Goal: Information Seeking & Learning: Learn about a topic

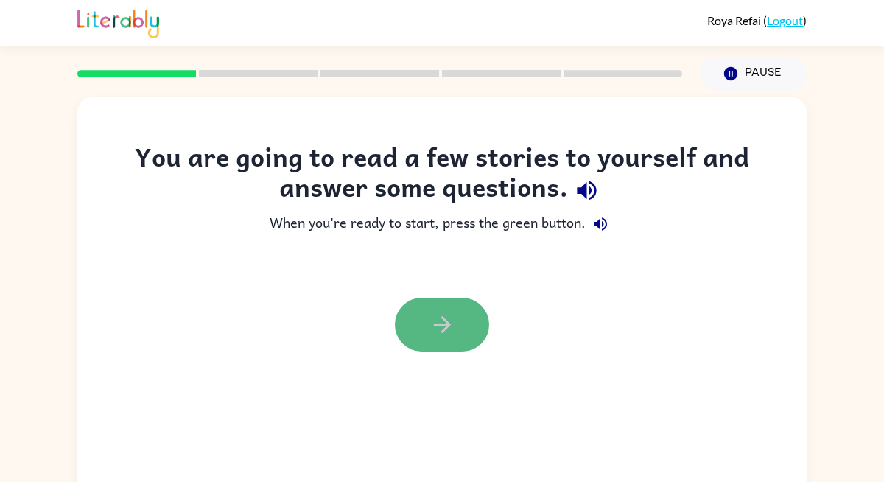
click at [438, 326] on icon "button" at bounding box center [442, 325] width 26 height 26
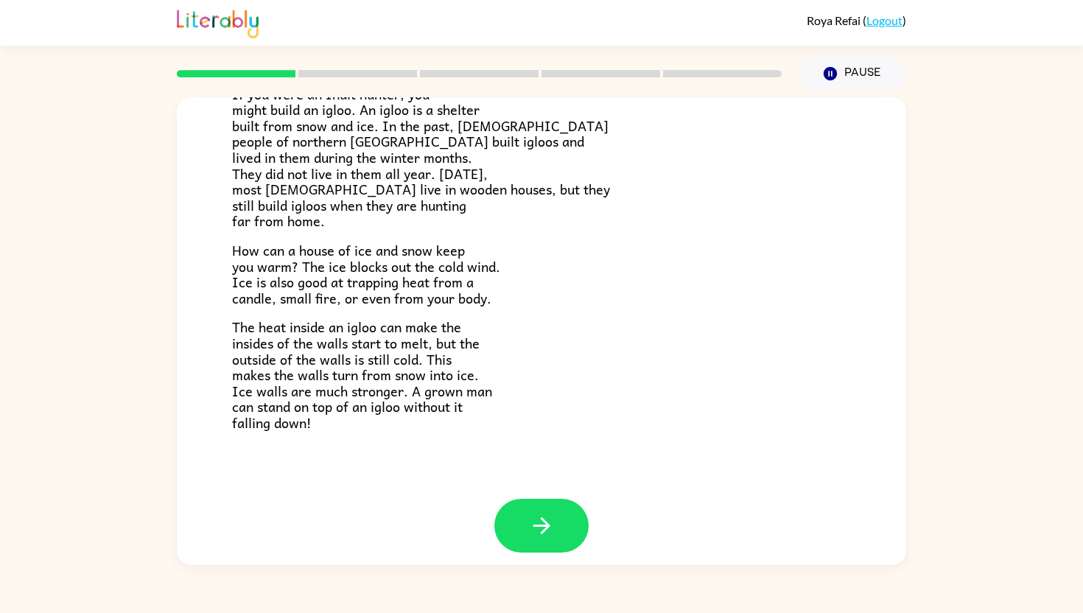
scroll to position [246, 0]
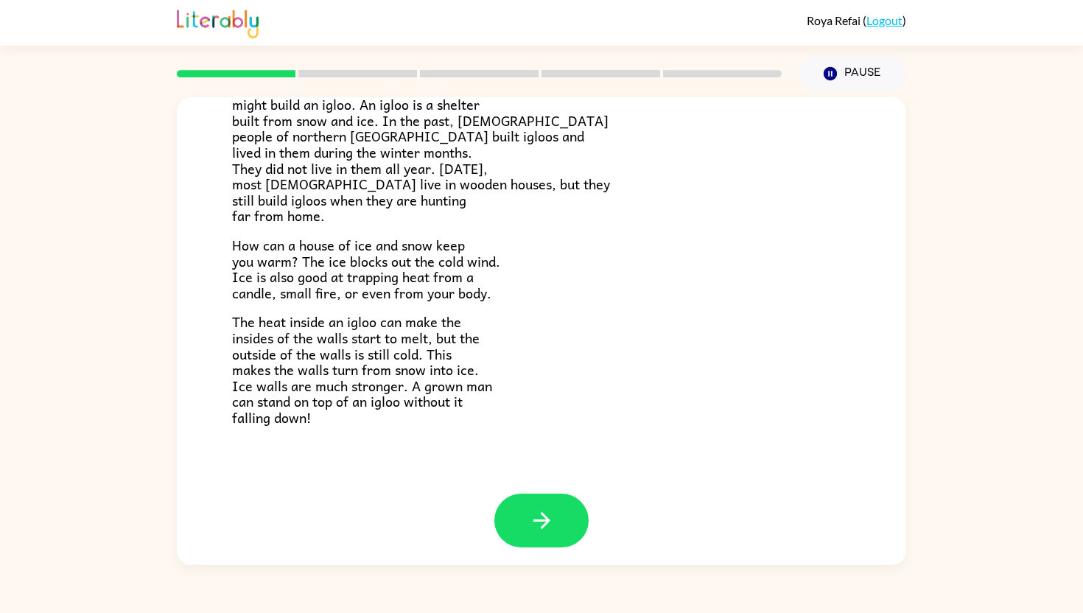
click at [544, 481] on div at bounding box center [541, 531] width 729 height 76
click at [545, 481] on button "button" at bounding box center [541, 520] width 94 height 54
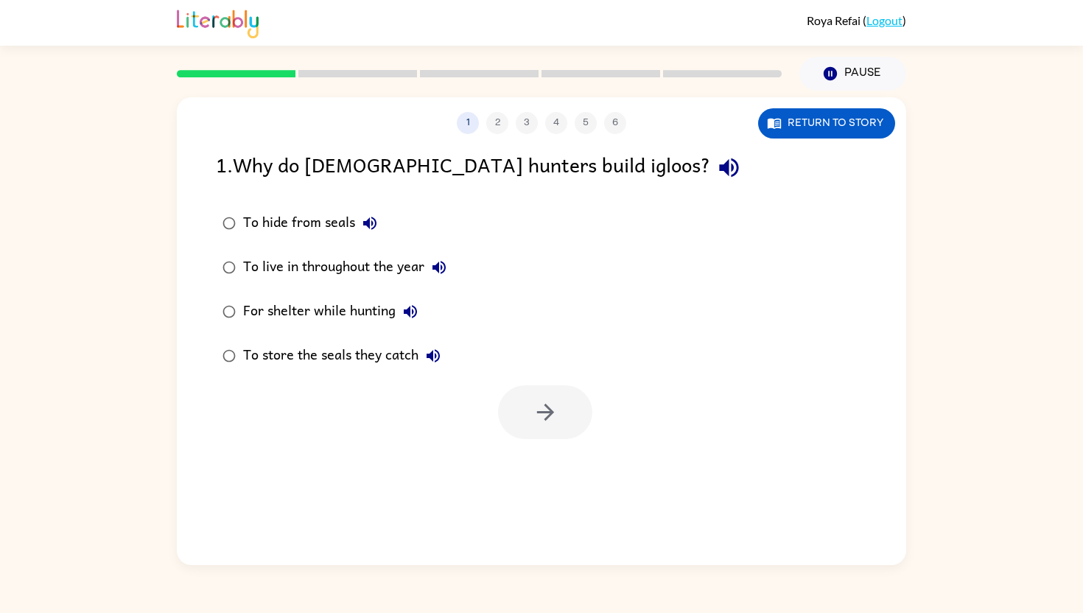
scroll to position [0, 0]
click at [716, 172] on icon "button" at bounding box center [729, 168] width 26 height 26
click at [716, 177] on icon "button" at bounding box center [729, 168] width 26 height 26
click at [849, 116] on button "Return to story" at bounding box center [826, 123] width 137 height 30
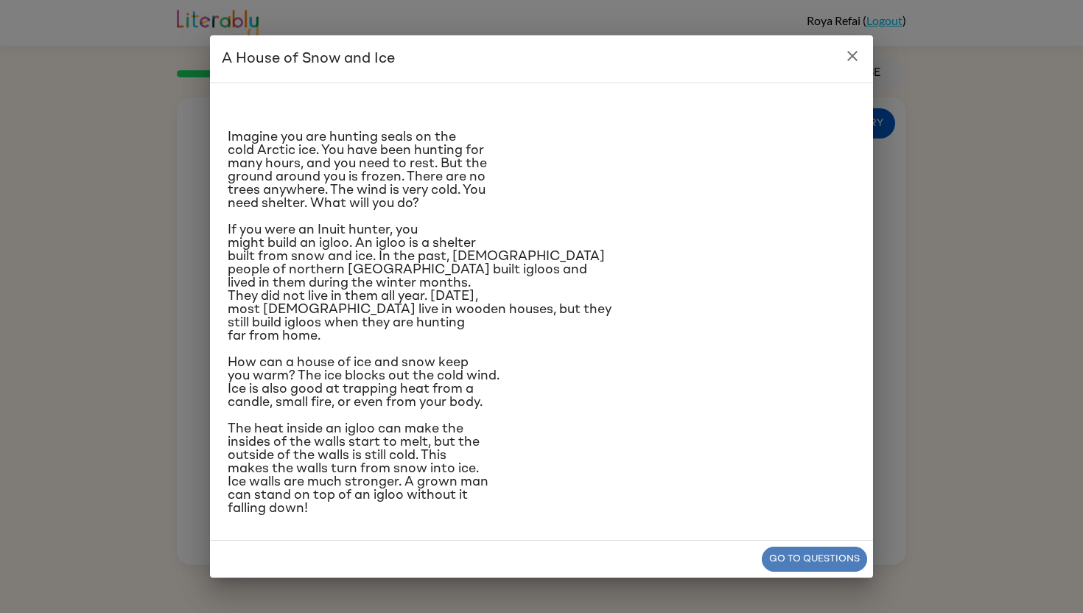
click at [789, 481] on button "Go to questions" at bounding box center [814, 559] width 105 height 26
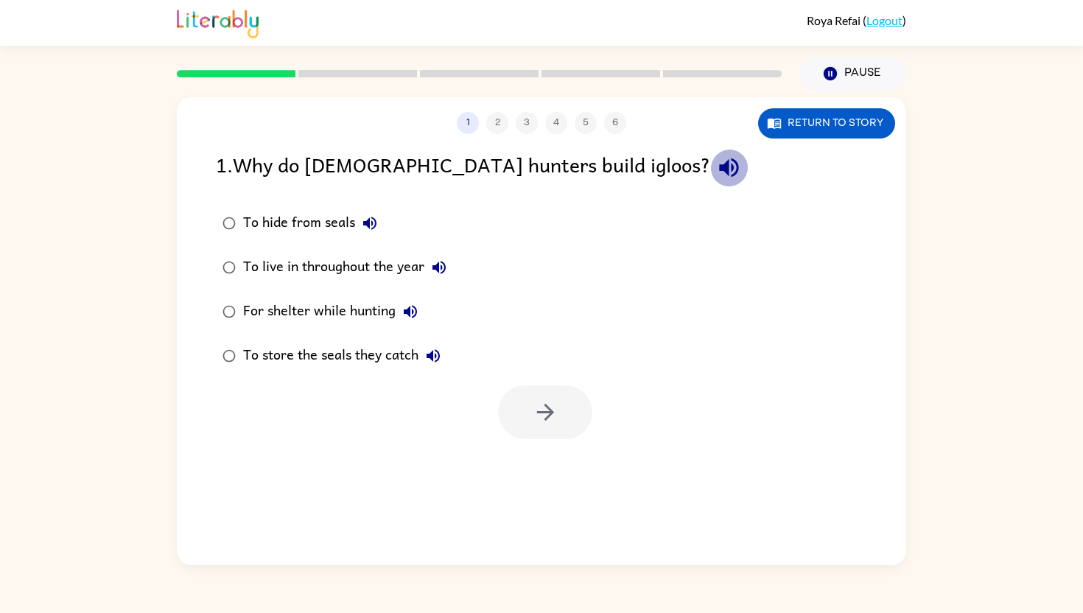
click at [719, 165] on icon "button" at bounding box center [728, 167] width 19 height 19
click at [524, 408] on button "button" at bounding box center [545, 412] width 94 height 54
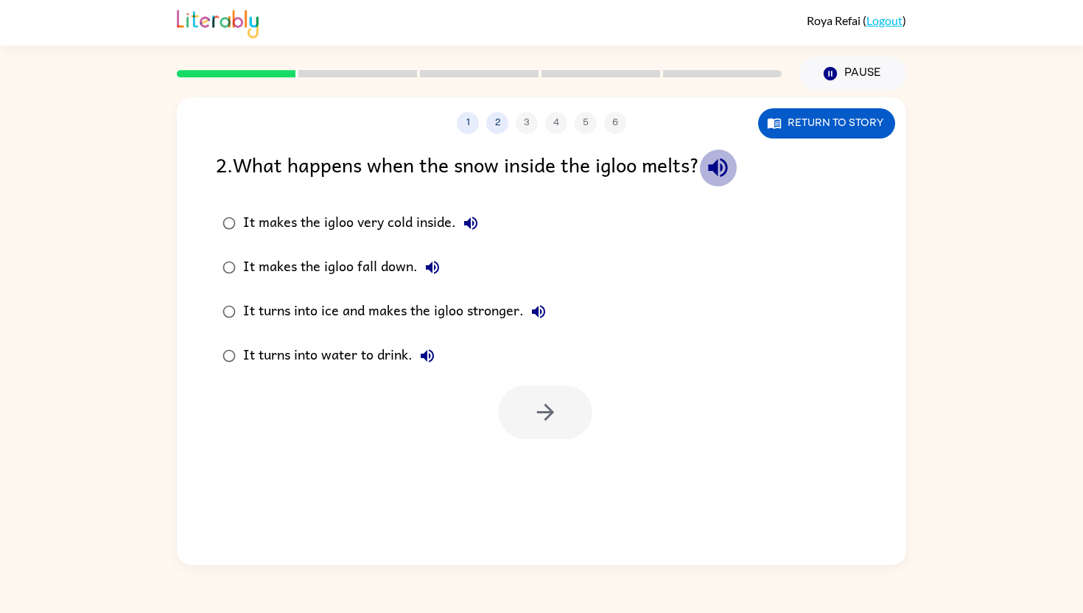
click at [726, 175] on icon "button" at bounding box center [717, 167] width 19 height 19
click at [529, 422] on button "button" at bounding box center [545, 412] width 94 height 54
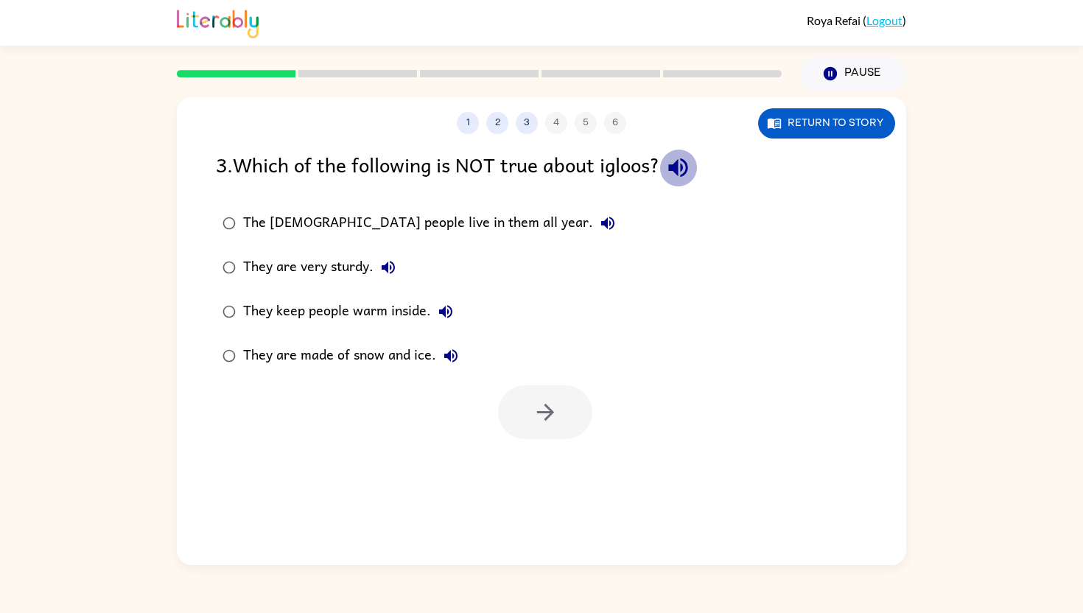
click at [684, 177] on icon "button" at bounding box center [678, 168] width 26 height 26
click at [601, 221] on icon "button" at bounding box center [607, 223] width 13 height 13
click at [393, 261] on icon "button" at bounding box center [388, 268] width 18 height 18
click at [443, 306] on icon "button" at bounding box center [446, 312] width 18 height 18
click at [533, 409] on icon "button" at bounding box center [545, 412] width 26 height 26
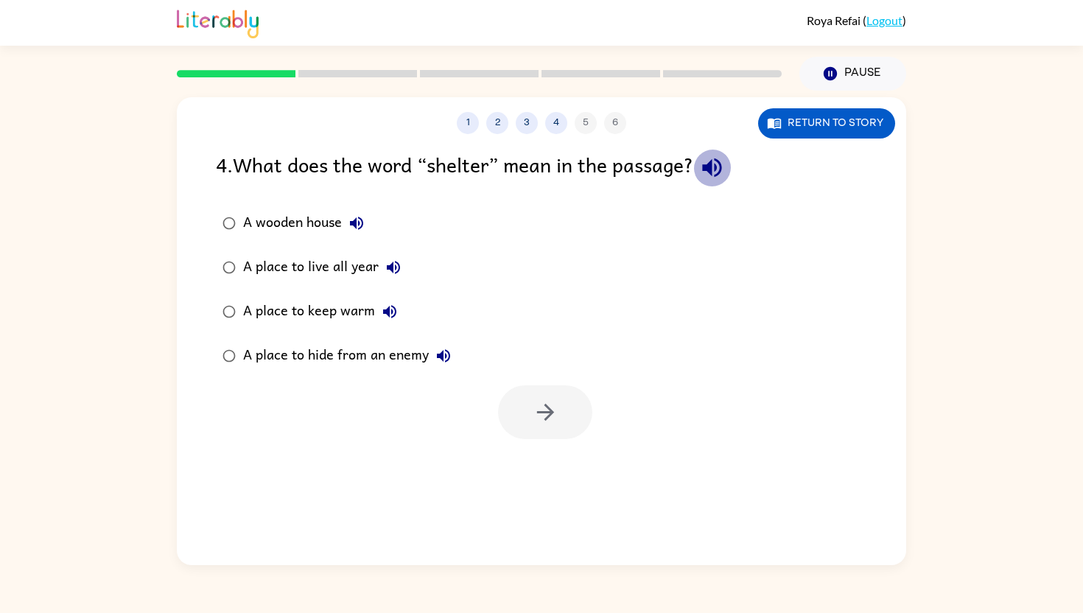
click at [706, 161] on icon "button" at bounding box center [712, 168] width 26 height 26
click at [561, 413] on button "button" at bounding box center [545, 412] width 94 height 54
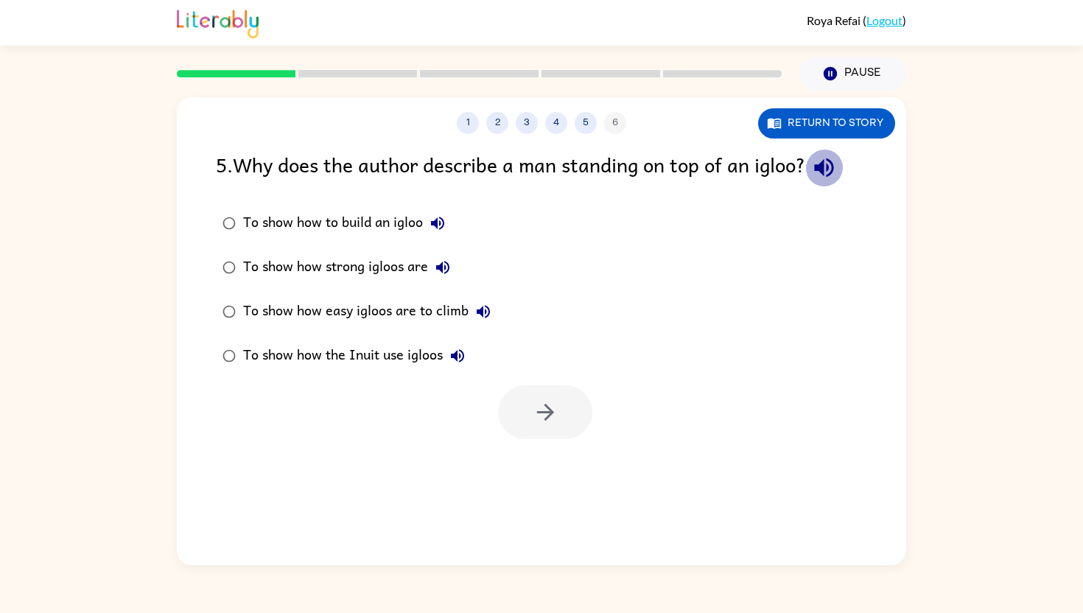
click at [837, 169] on icon "button" at bounding box center [824, 168] width 26 height 26
click at [533, 403] on icon "button" at bounding box center [545, 412] width 26 height 26
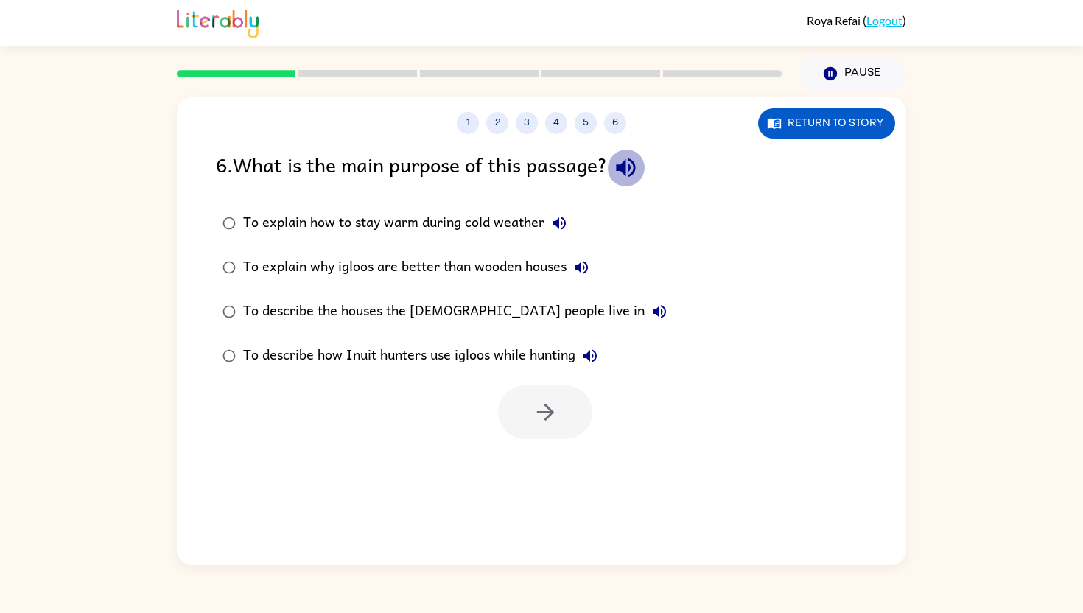
click at [634, 167] on icon "button" at bounding box center [625, 167] width 19 height 19
click at [267, 347] on div "To describe how Inuit hunters use igloos while hunting" at bounding box center [424, 355] width 362 height 29
click at [527, 410] on button "button" at bounding box center [545, 412] width 94 height 54
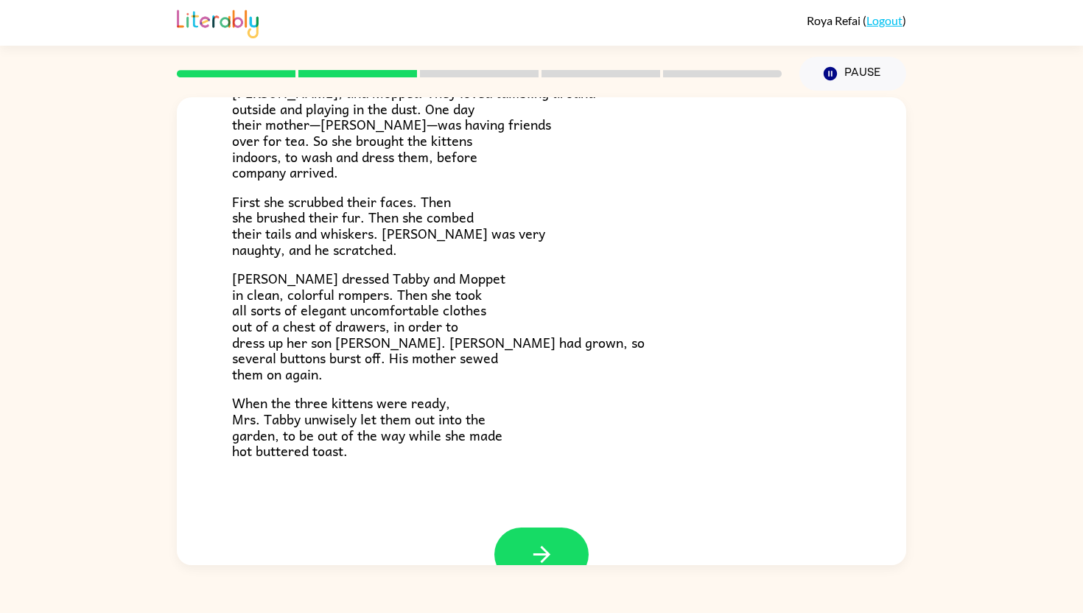
scroll to position [203, 0]
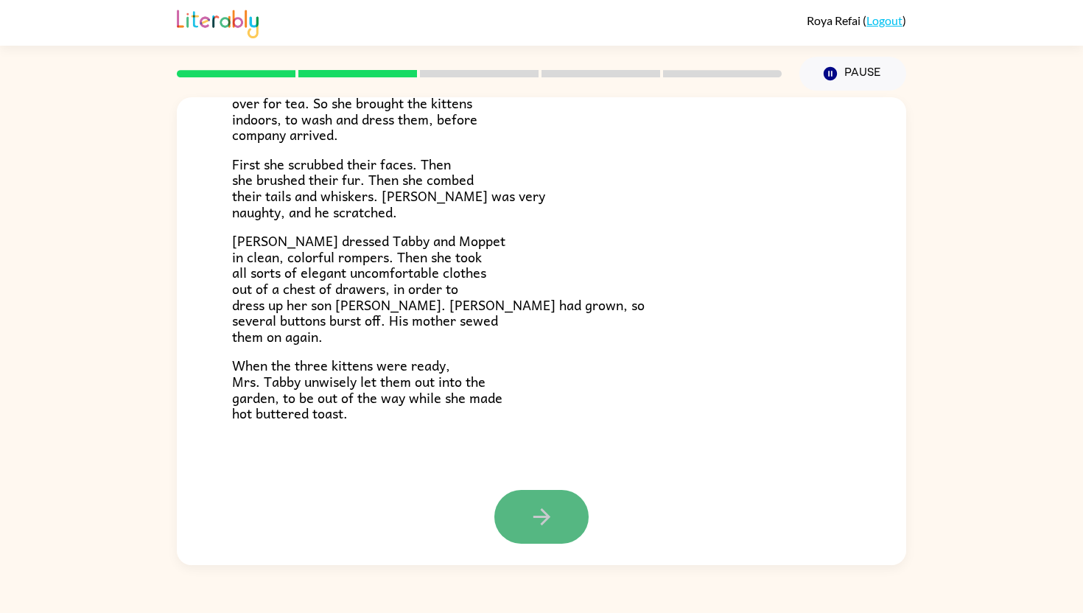
click at [529, 481] on icon "button" at bounding box center [542, 517] width 26 height 26
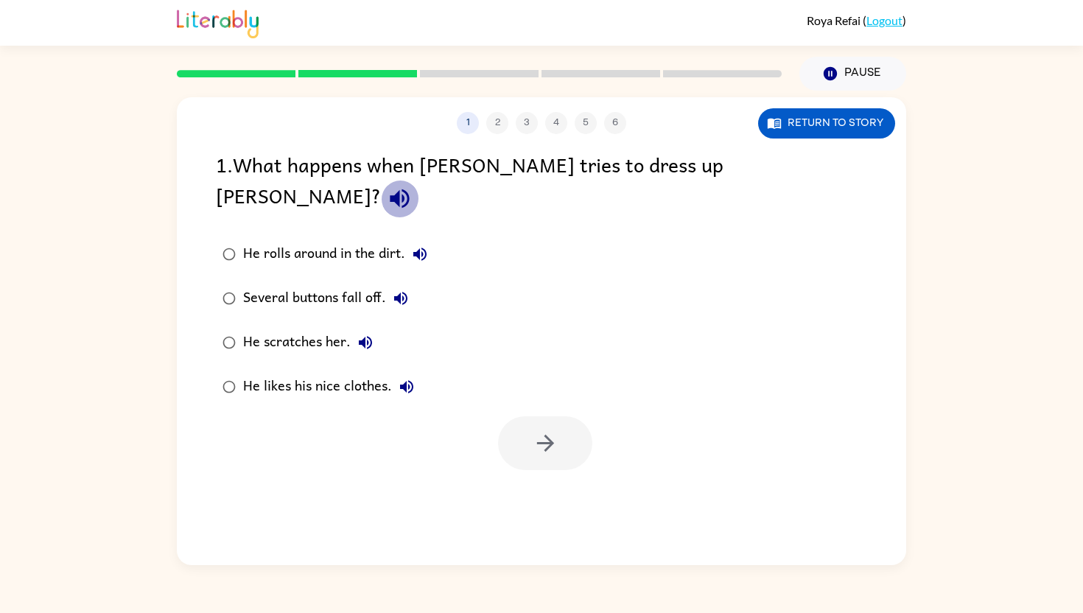
click at [412, 186] on icon "button" at bounding box center [400, 199] width 26 height 26
click at [423, 245] on icon "button" at bounding box center [420, 254] width 18 height 18
click at [402, 289] on icon "button" at bounding box center [401, 298] width 18 height 18
click at [513, 416] on button "button" at bounding box center [545, 443] width 94 height 54
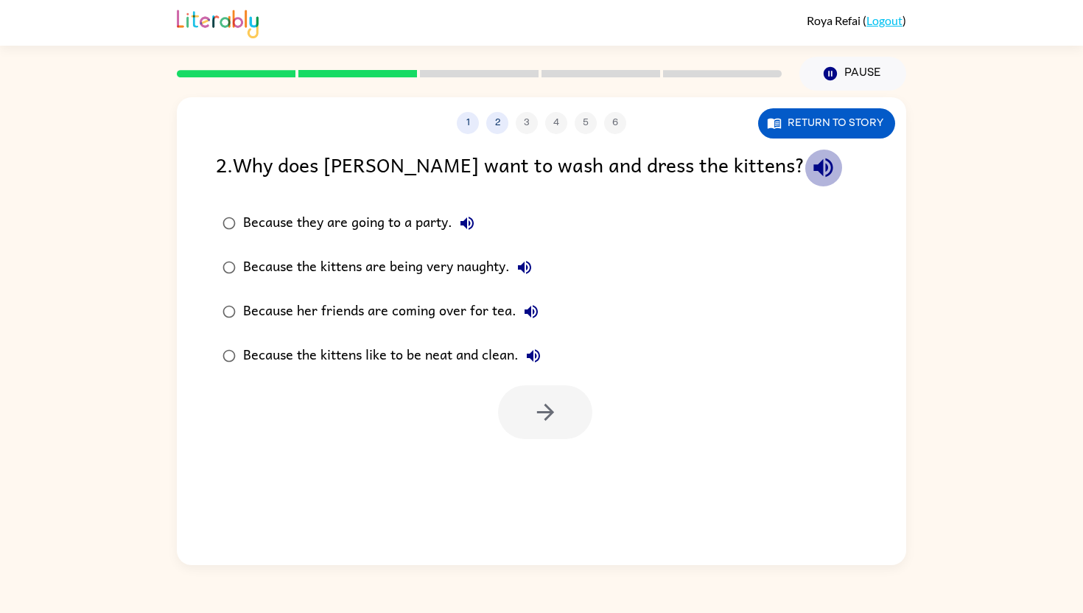
click at [810, 172] on icon "button" at bounding box center [823, 168] width 26 height 26
click at [547, 420] on icon "button" at bounding box center [545, 412] width 26 height 26
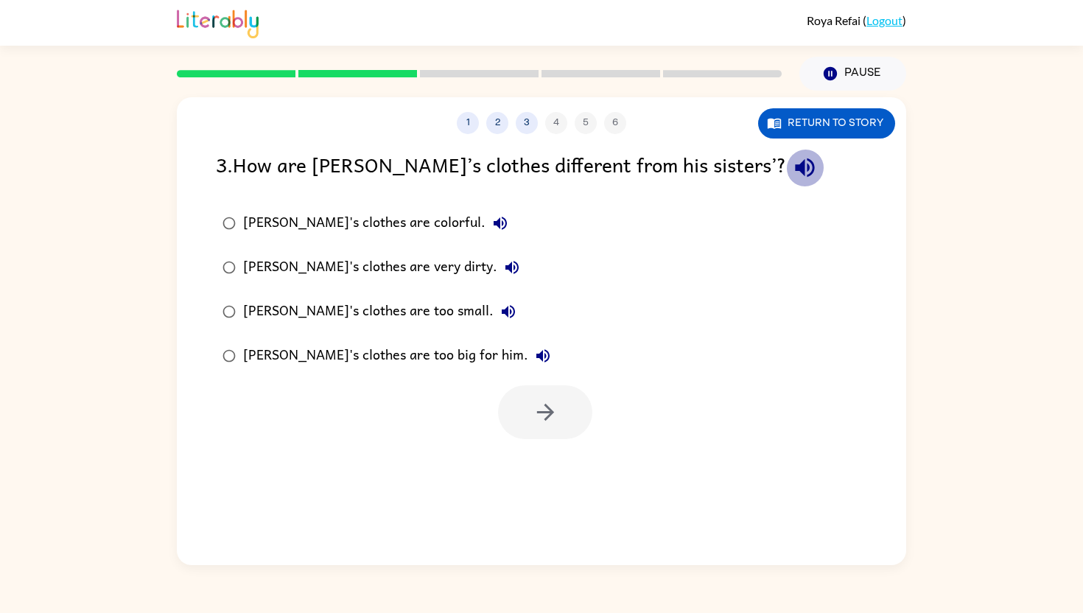
click at [792, 170] on icon "button" at bounding box center [805, 168] width 26 height 26
click at [882, 127] on button "Return to story" at bounding box center [826, 123] width 137 height 30
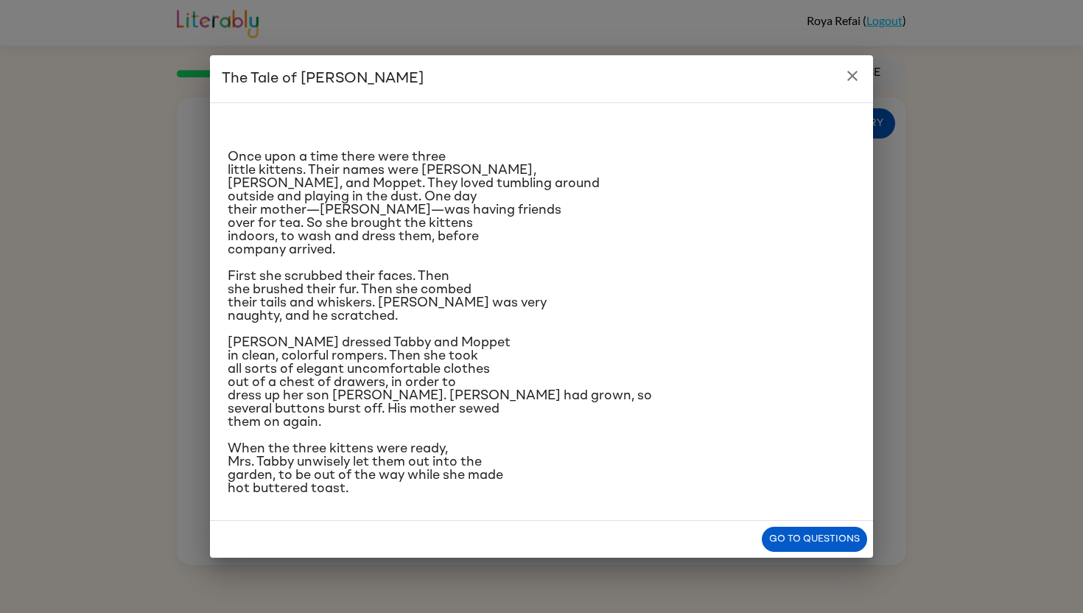
scroll to position [30, 0]
click at [792, 481] on button "Go to questions" at bounding box center [814, 540] width 105 height 26
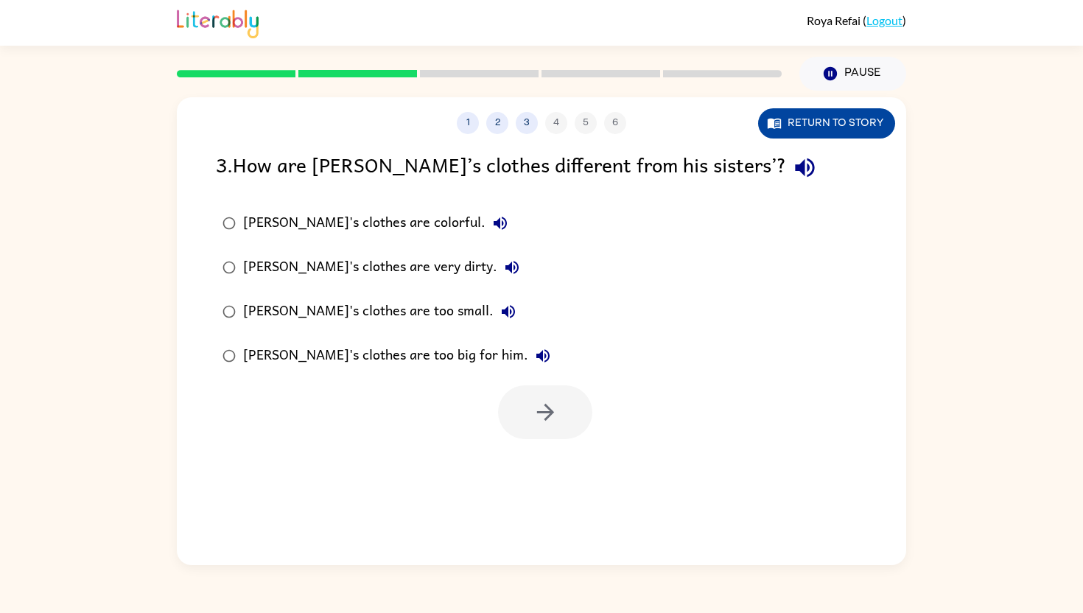
click at [795, 130] on button "Return to story" at bounding box center [826, 123] width 137 height 30
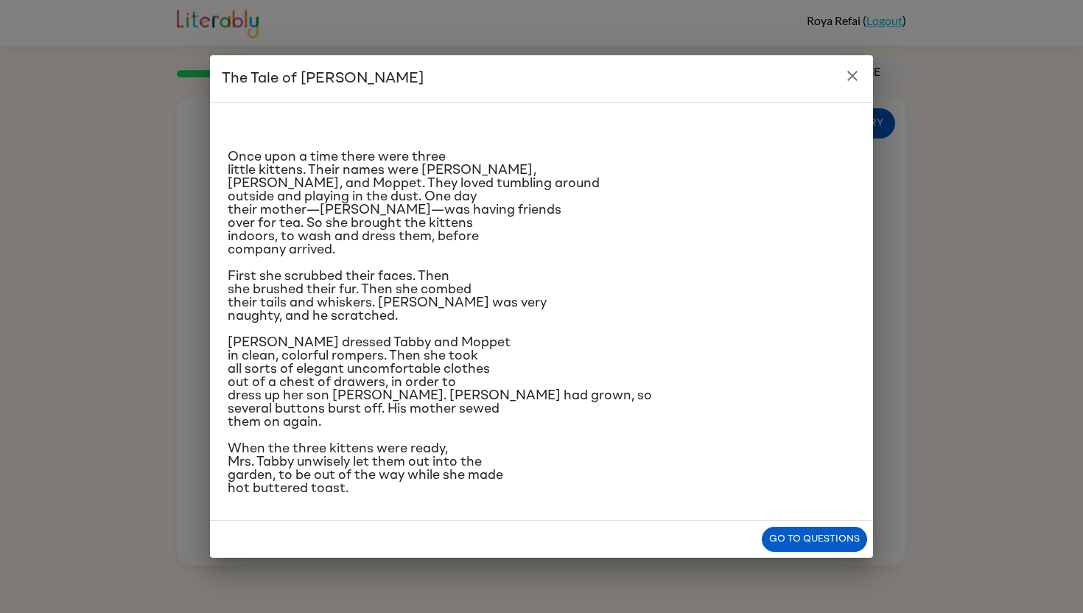
click at [319, 481] on span "When the three kittens were ready, Mrs. Tabby unwisely let them out into the ga…" at bounding box center [365, 468] width 275 height 53
click at [796, 481] on button "Go to questions" at bounding box center [814, 540] width 105 height 26
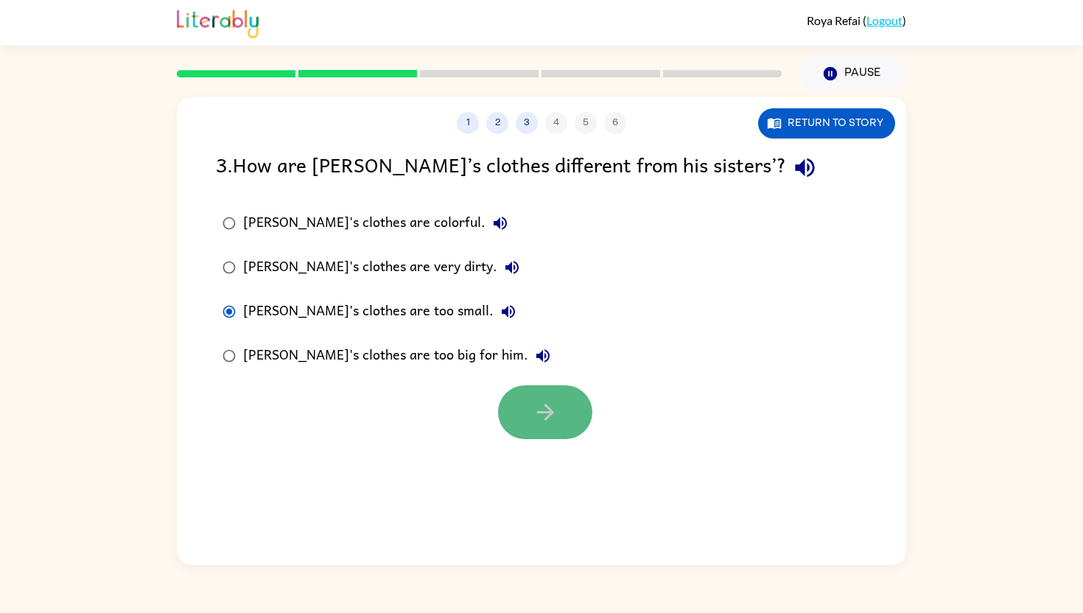
click at [553, 404] on icon "button" at bounding box center [545, 412] width 26 height 26
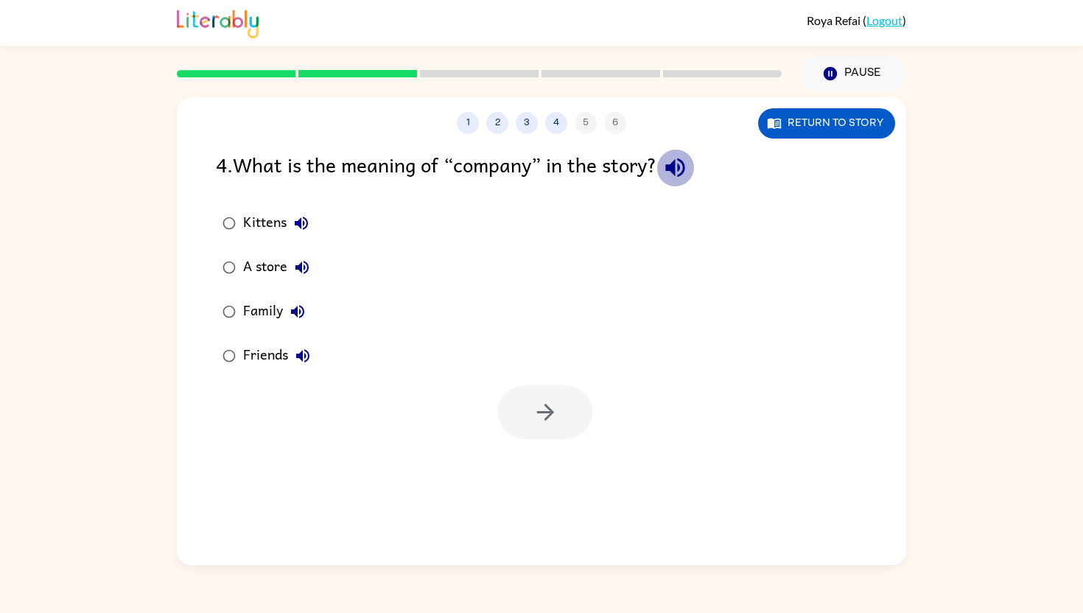
click at [675, 164] on icon "button" at bounding box center [674, 167] width 19 height 19
click at [816, 130] on button "Return to story" at bounding box center [826, 123] width 137 height 30
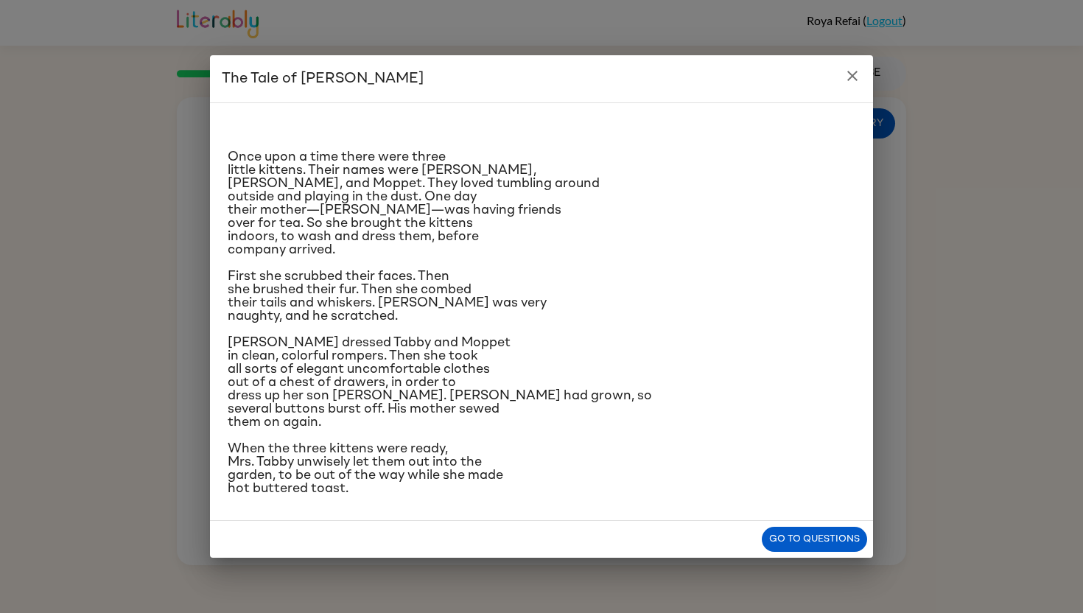
click at [818, 481] on div "Go to questions" at bounding box center [541, 540] width 663 height 38
click at [815, 481] on button "Go to questions" at bounding box center [814, 540] width 105 height 26
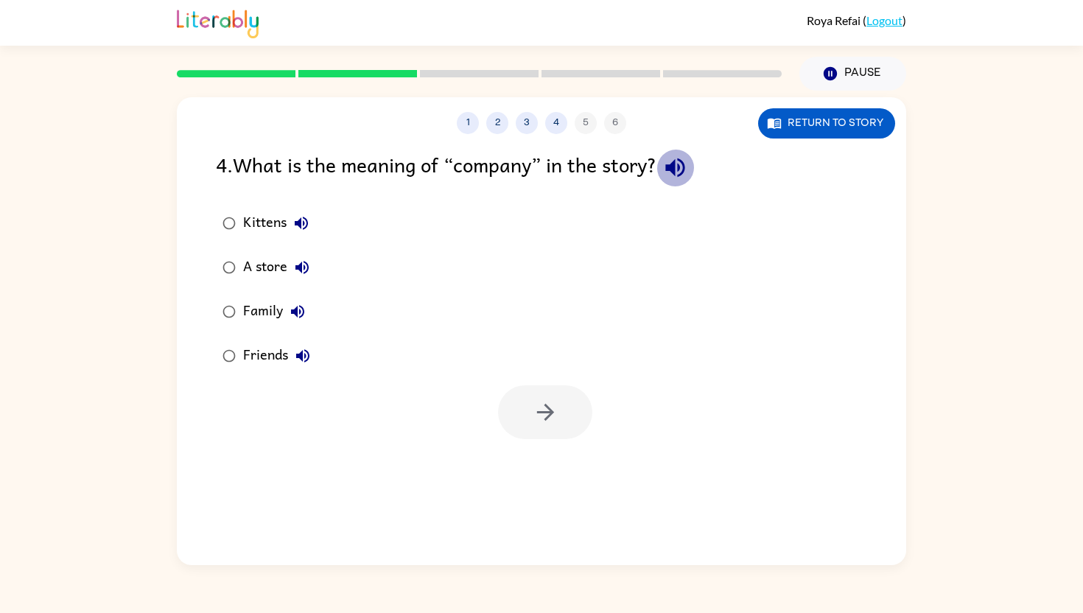
click at [675, 153] on button "button" at bounding box center [675, 168] width 38 height 38
click at [536, 414] on icon "button" at bounding box center [545, 412] width 26 height 26
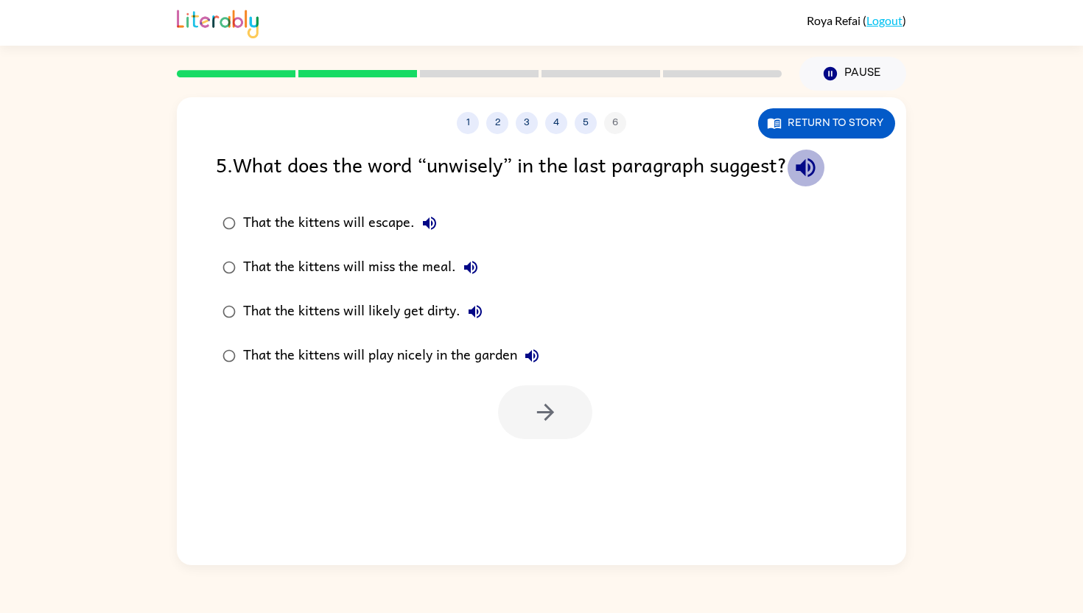
click at [823, 169] on button "button" at bounding box center [806, 168] width 38 height 38
click at [585, 125] on button "5" at bounding box center [585, 123] width 22 height 22
click at [559, 121] on button "4" at bounding box center [556, 123] width 22 height 22
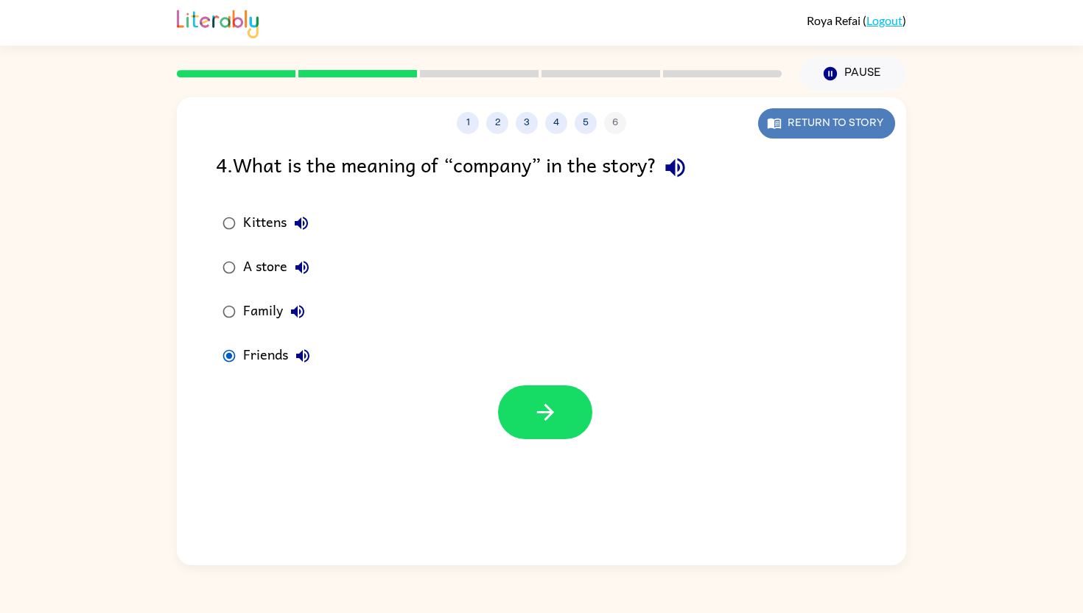
click at [826, 119] on button "Return to story" at bounding box center [826, 123] width 137 height 30
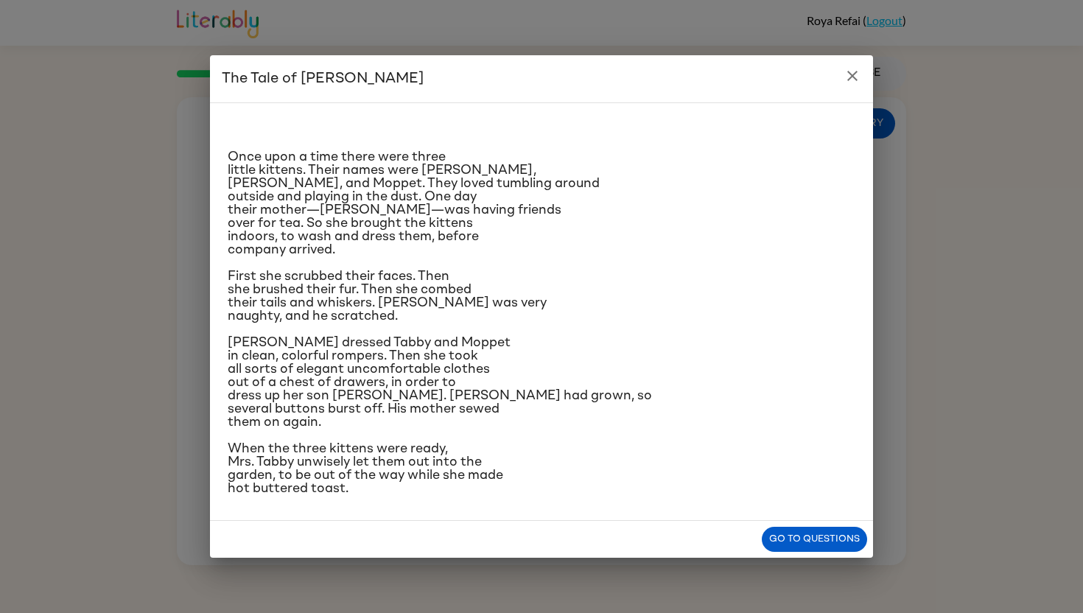
scroll to position [0, 0]
click at [789, 481] on button "Go to questions" at bounding box center [814, 540] width 105 height 26
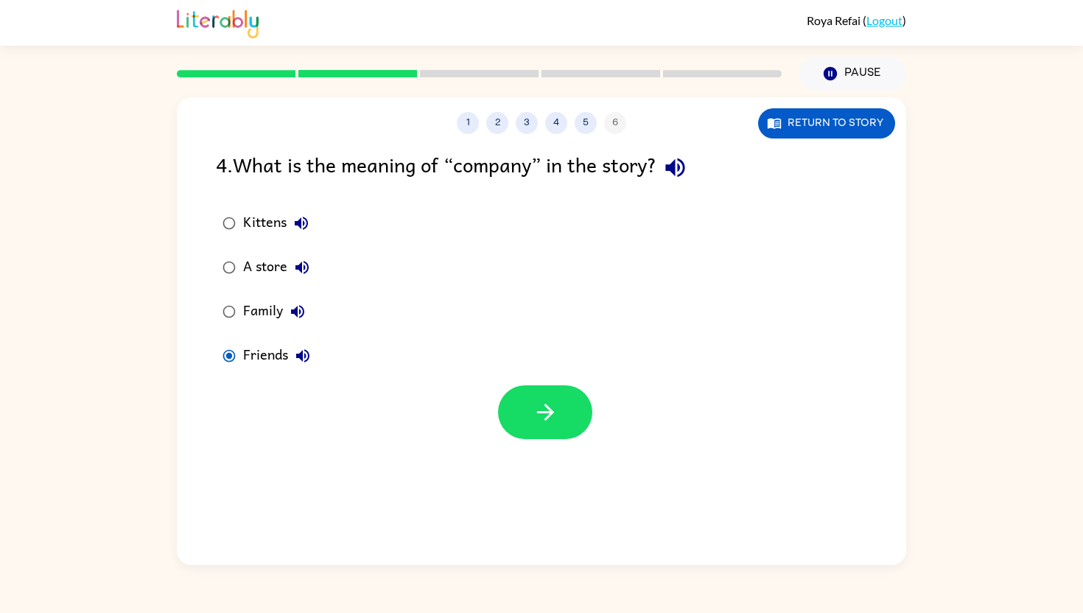
click at [560, 443] on div "1 2 3 4 5 6 Return to story 4 . What is the meaning of “company” in the story? …" at bounding box center [541, 331] width 729 height 468
click at [559, 415] on button "button" at bounding box center [545, 412] width 94 height 54
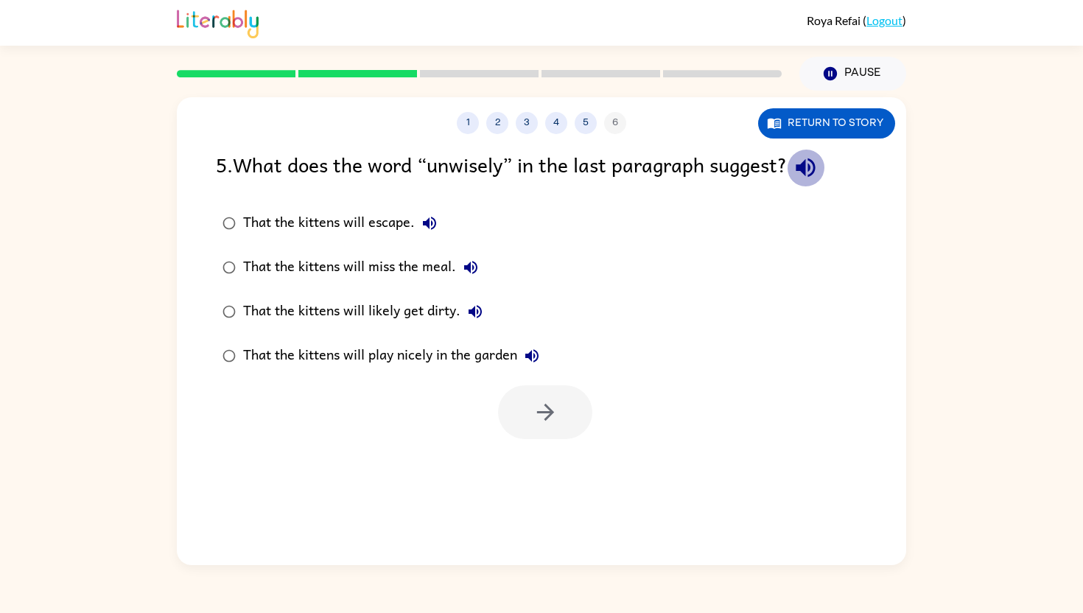
click at [797, 162] on button "button" at bounding box center [806, 168] width 38 height 38
click at [850, 126] on button "Return to story" at bounding box center [826, 123] width 137 height 30
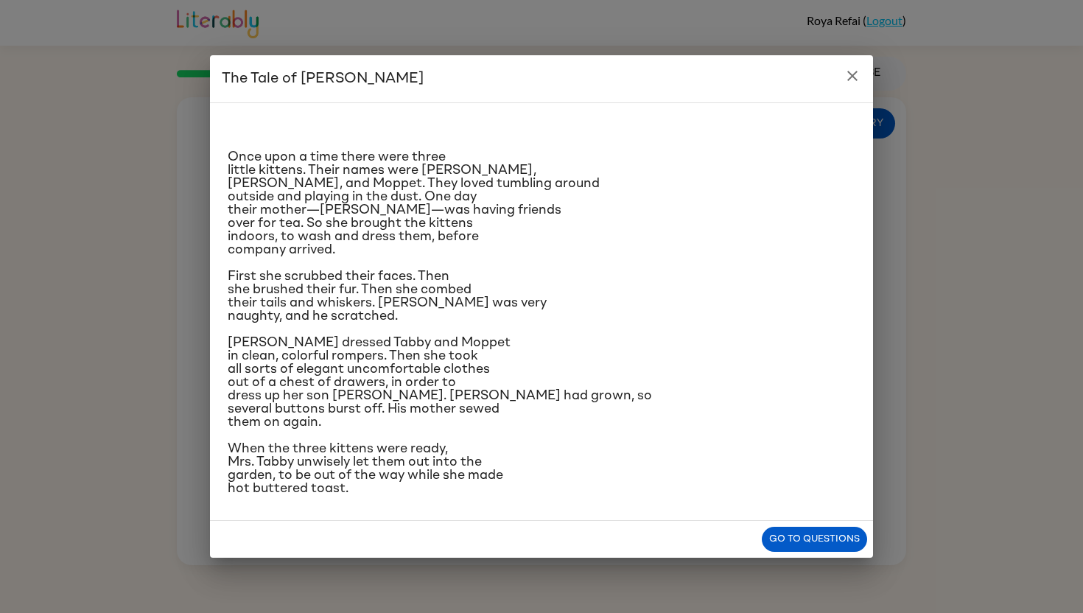
scroll to position [30, 0]
click at [806, 481] on button "Go to questions" at bounding box center [814, 540] width 105 height 26
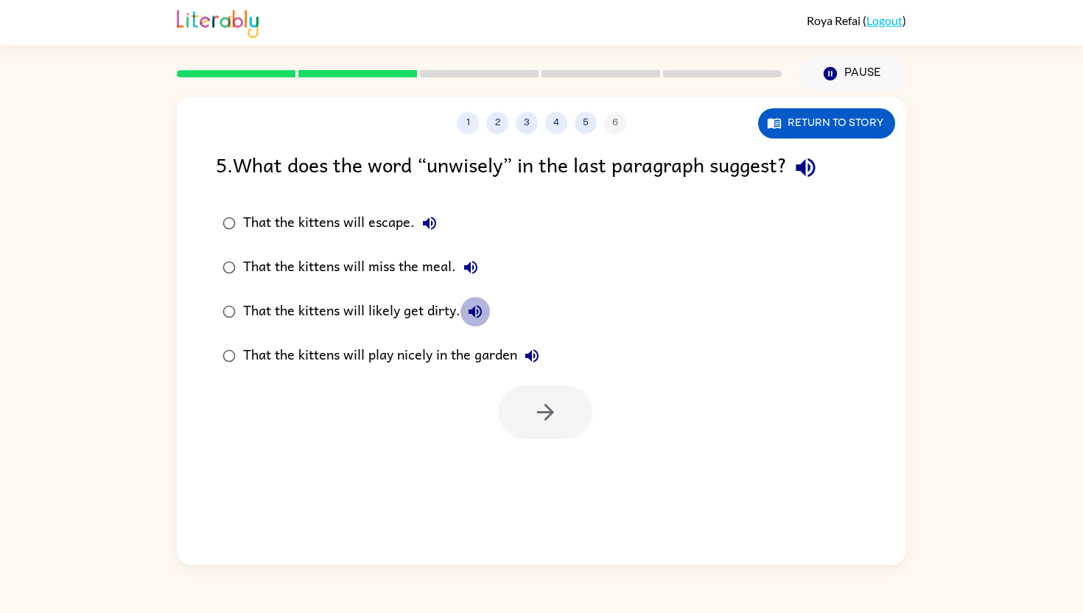
click at [476, 307] on icon "button" at bounding box center [474, 311] width 13 height 13
click at [292, 317] on div "That the kittens will likely get dirty." at bounding box center [366, 311] width 247 height 29
click at [562, 426] on button "button" at bounding box center [545, 412] width 94 height 54
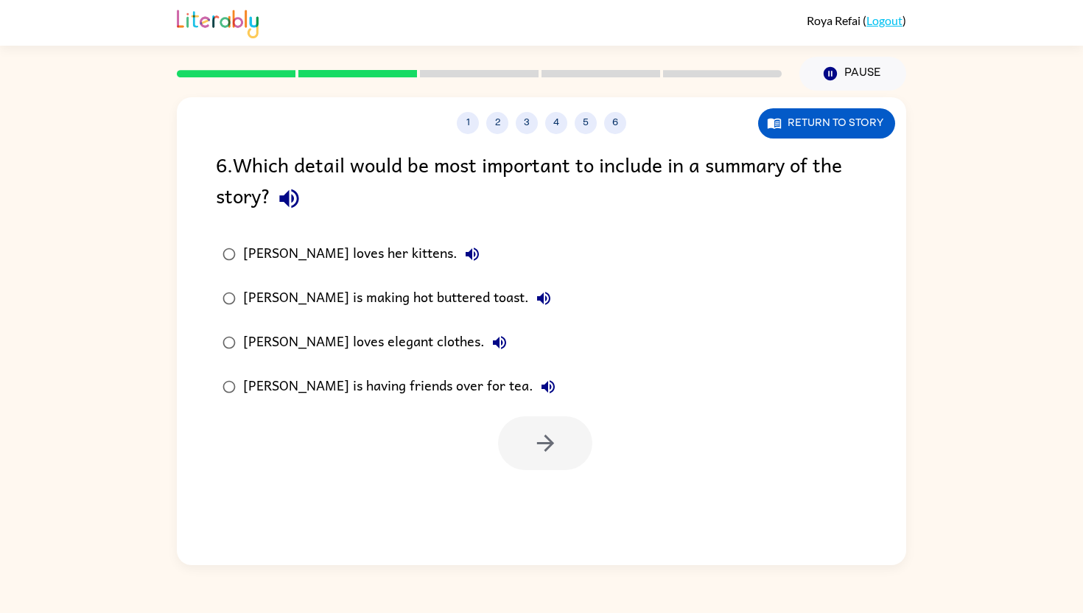
click at [222, 161] on div "6 . Which detail would be most important to include in a summary of the story?" at bounding box center [541, 183] width 651 height 68
click at [286, 198] on icon "button" at bounding box center [288, 198] width 19 height 19
click at [527, 454] on button "button" at bounding box center [545, 443] width 94 height 54
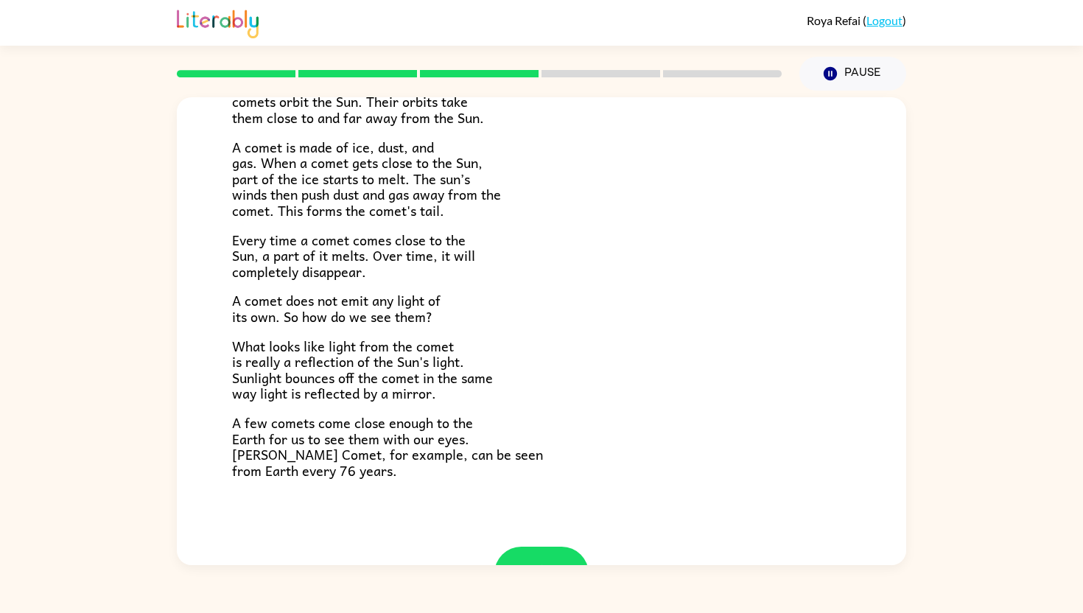
scroll to position [203, 0]
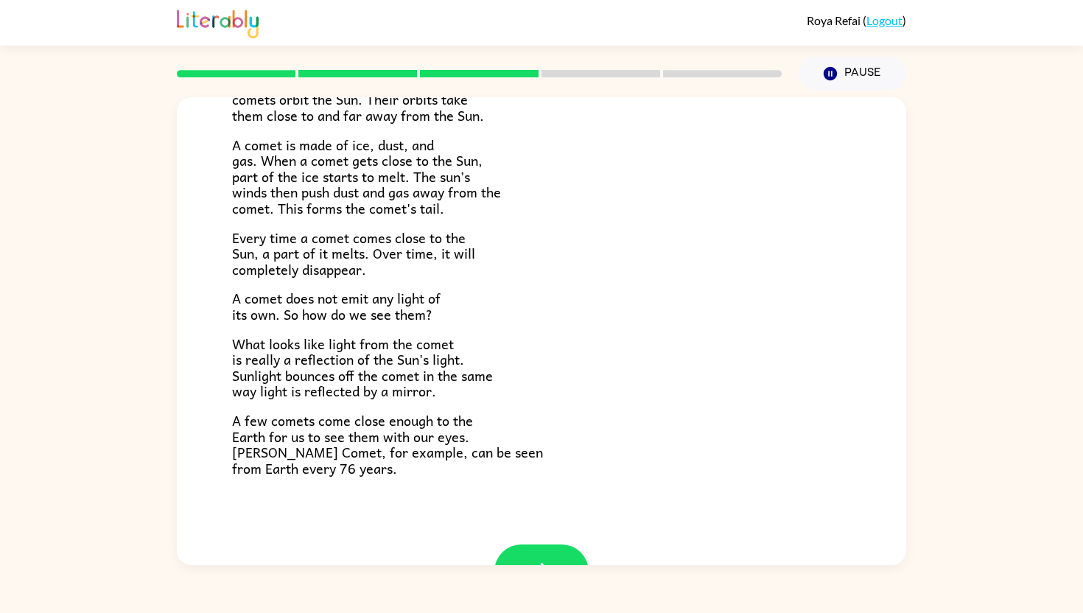
click at [302, 345] on span "What looks like light from the comet is really a reflection of the Sun's light.…" at bounding box center [362, 367] width 261 height 69
click at [298, 342] on span "What looks like light from the comet is really a reflection of the Sun's light.…" at bounding box center [362, 367] width 261 height 69
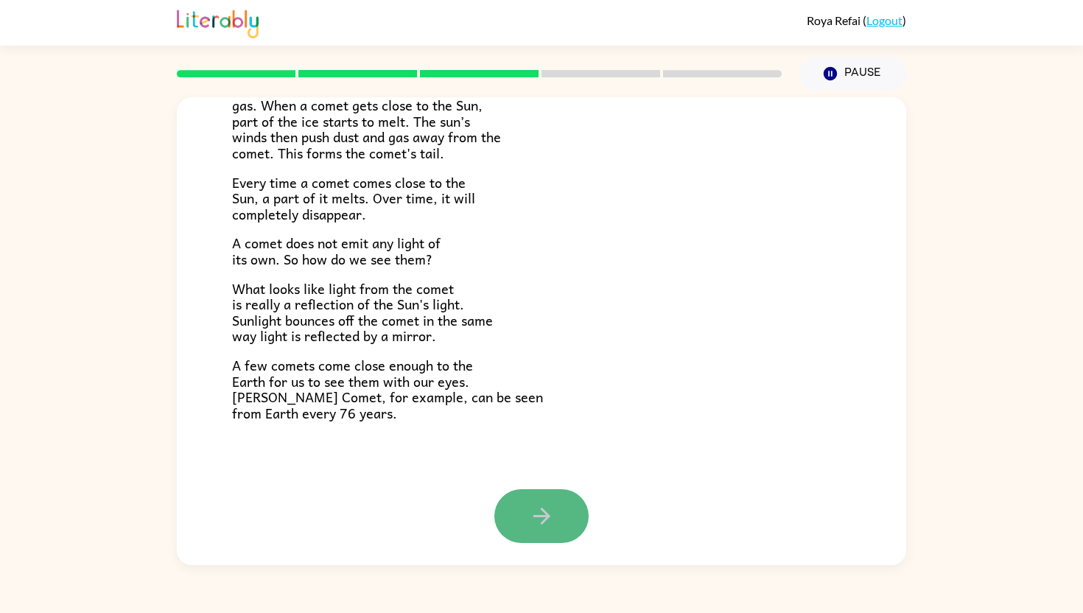
click at [560, 481] on button "button" at bounding box center [541, 516] width 94 height 54
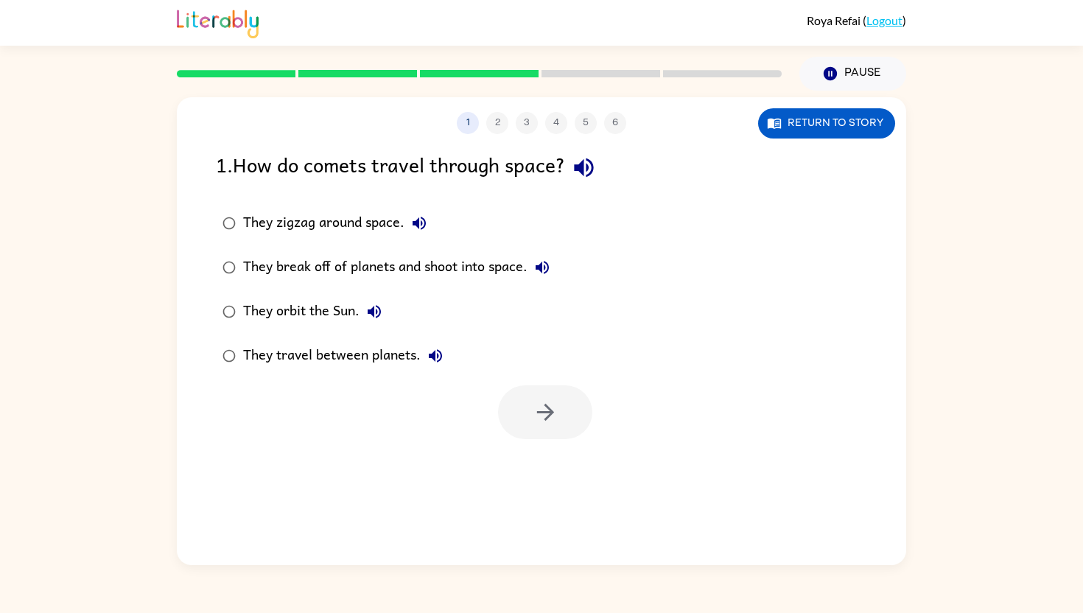
click at [582, 167] on icon "button" at bounding box center [583, 167] width 19 height 19
click at [847, 129] on button "Return to story" at bounding box center [826, 123] width 137 height 30
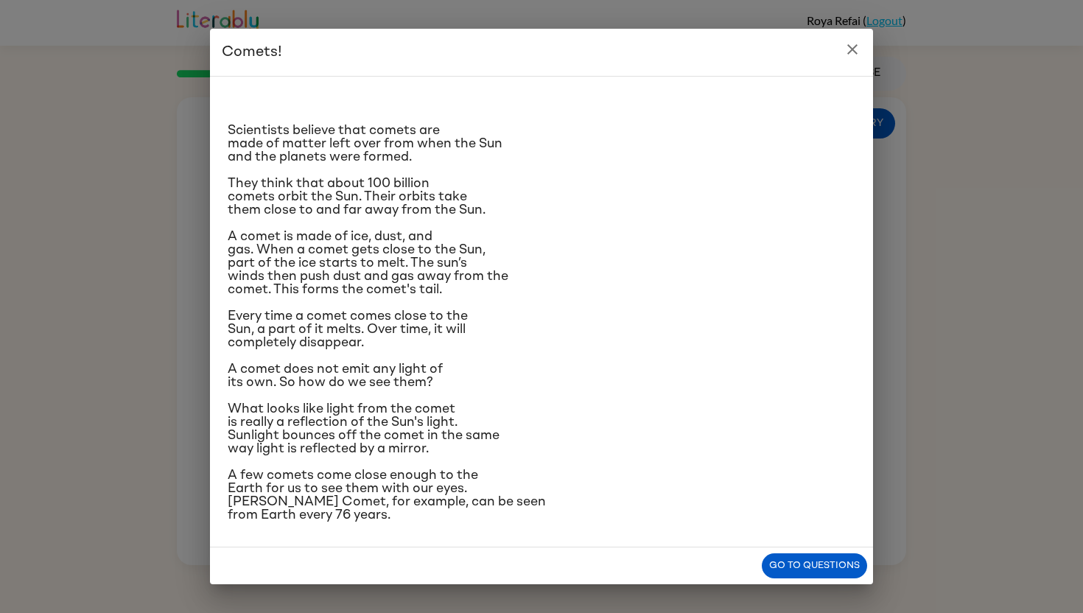
scroll to position [87, 0]
click at [807, 481] on button "Go to questions" at bounding box center [814, 566] width 105 height 26
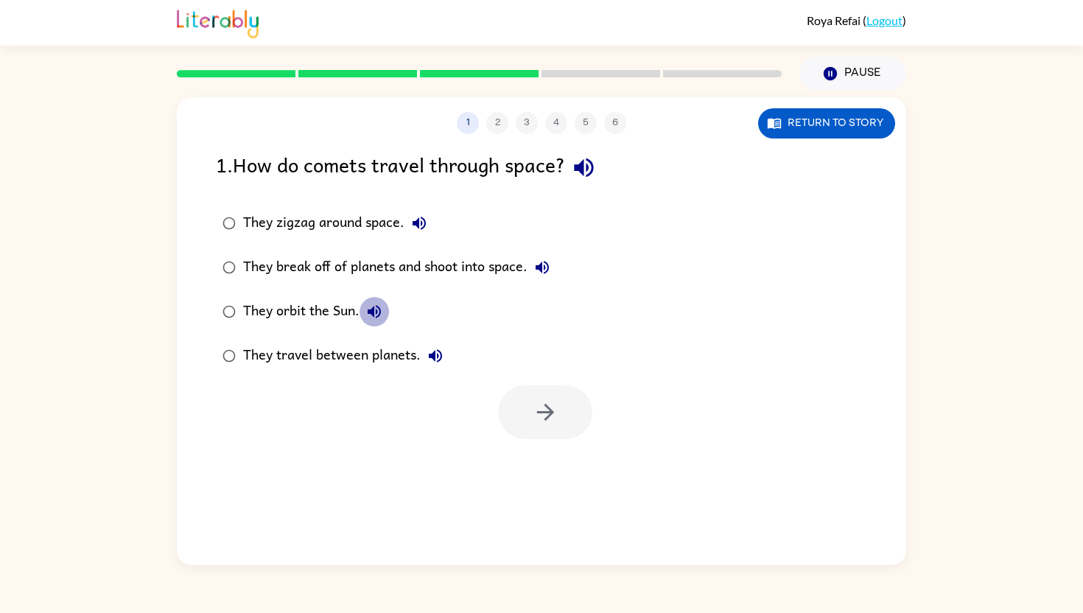
click at [370, 313] on icon "button" at bounding box center [374, 311] width 13 height 13
click at [826, 88] on button "Pause Pause" at bounding box center [852, 74] width 107 height 34
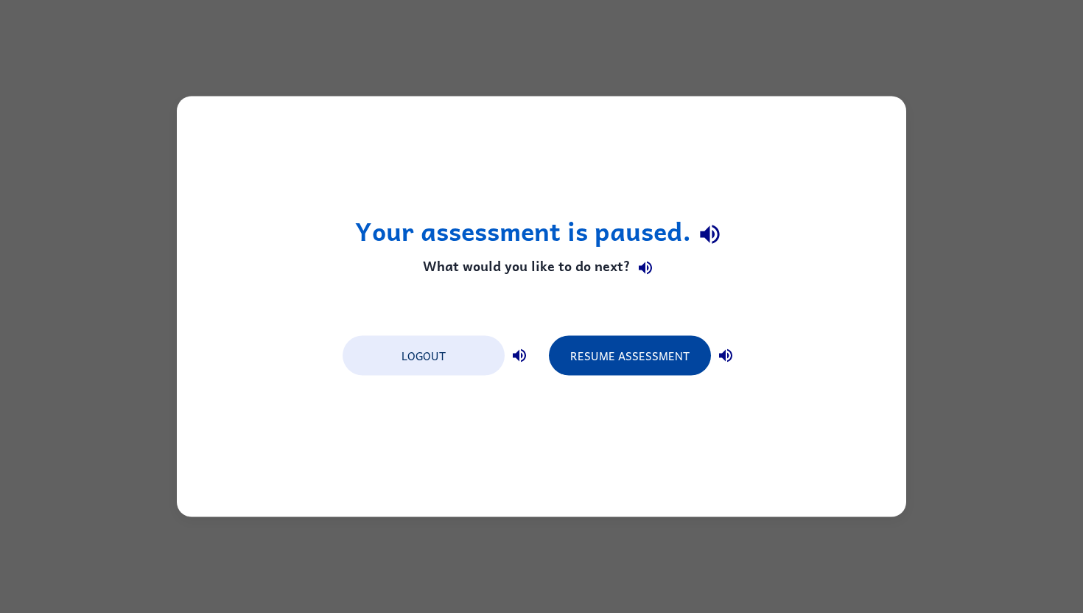
click at [619, 357] on button "Resume Assessment" at bounding box center [630, 356] width 162 height 40
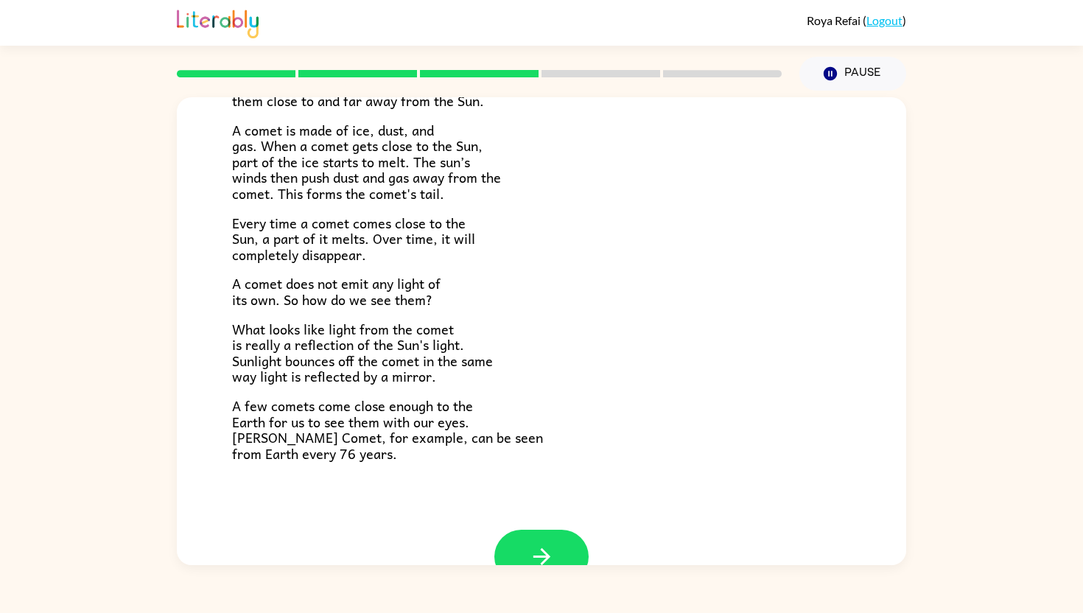
scroll to position [259, 0]
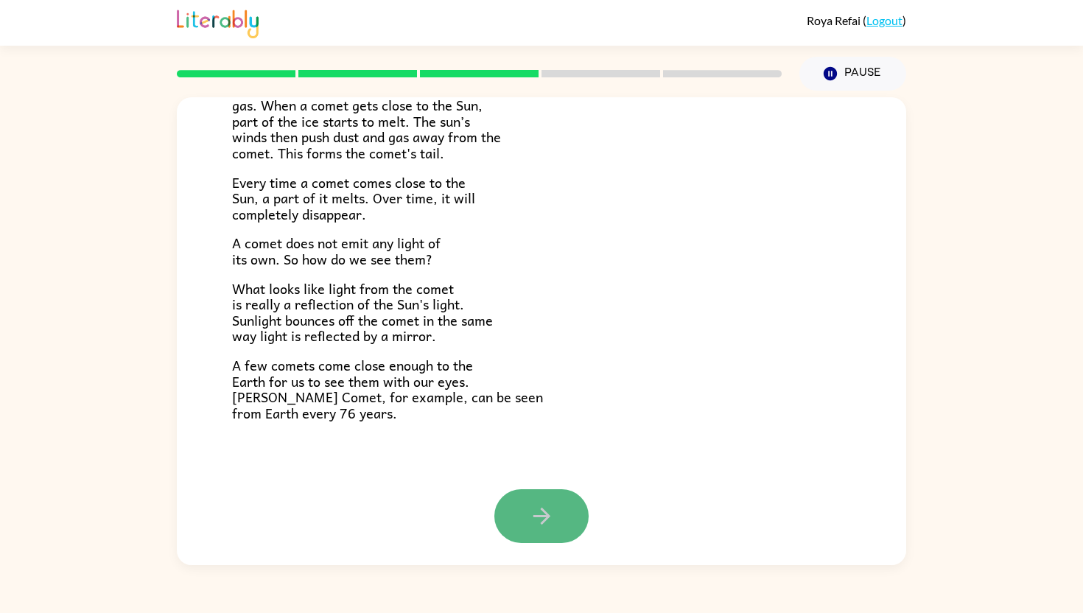
click at [540, 481] on button "button" at bounding box center [541, 516] width 94 height 54
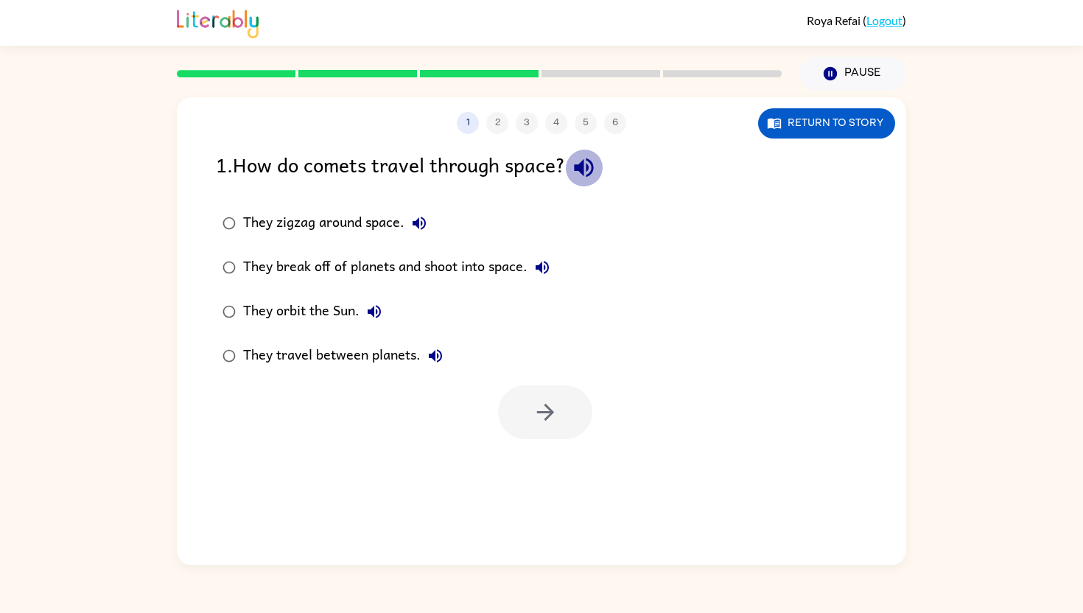
click at [585, 179] on icon "button" at bounding box center [584, 168] width 26 height 26
click at [365, 306] on button "They orbit the Sun." at bounding box center [373, 311] width 29 height 29
click at [541, 404] on icon "button" at bounding box center [545, 412] width 26 height 26
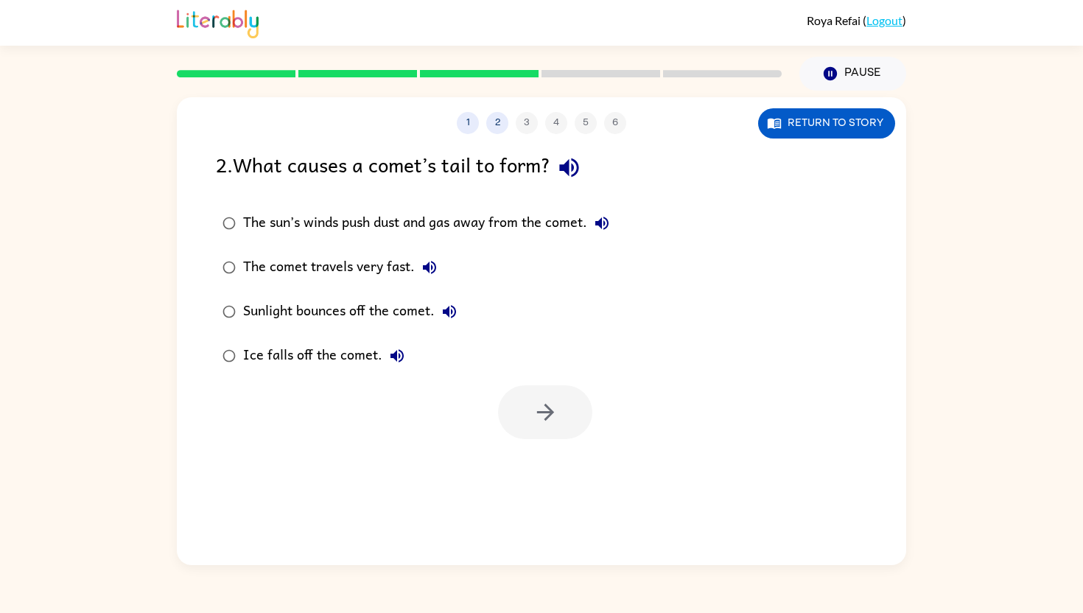
click at [572, 164] on icon "button" at bounding box center [568, 167] width 19 height 19
click at [778, 121] on icon "button" at bounding box center [774, 123] width 15 height 15
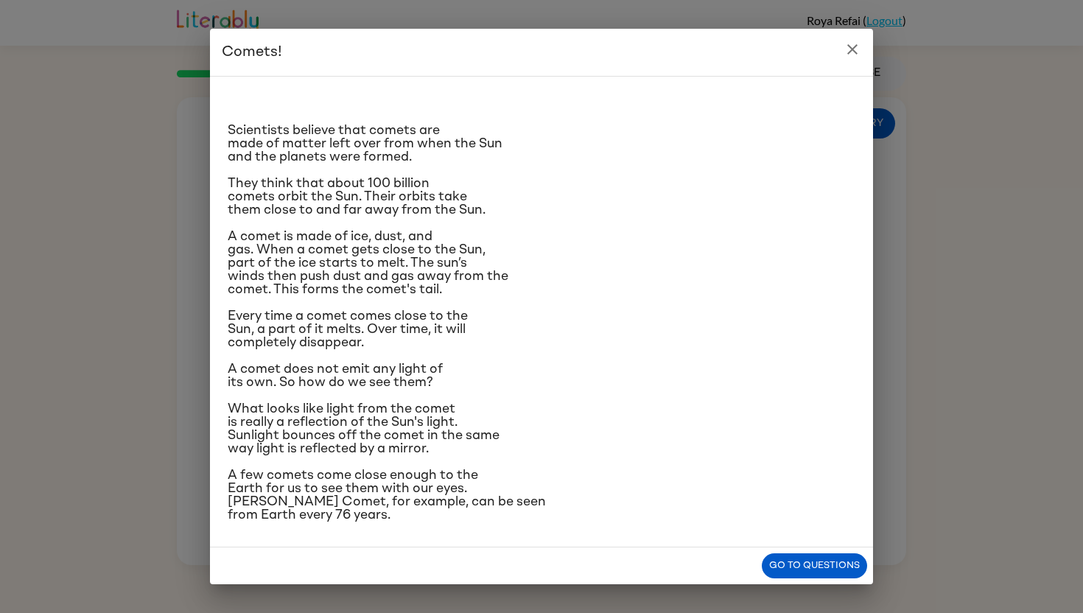
scroll to position [75, 0]
click at [837, 481] on button "Go to questions" at bounding box center [814, 566] width 105 height 26
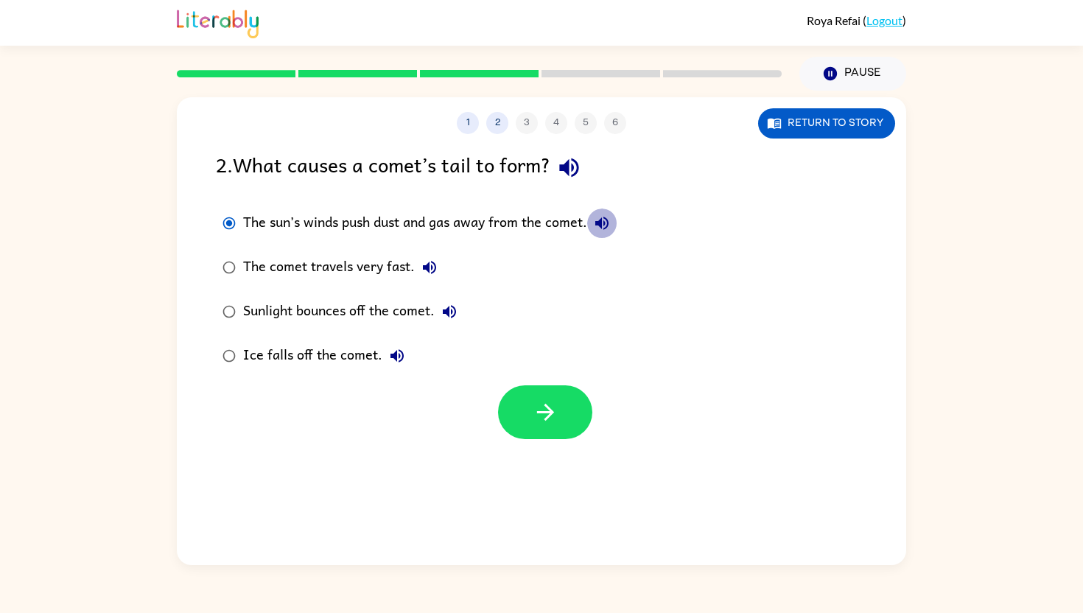
click at [611, 228] on icon "button" at bounding box center [602, 223] width 18 height 18
click at [546, 424] on icon "button" at bounding box center [545, 412] width 26 height 26
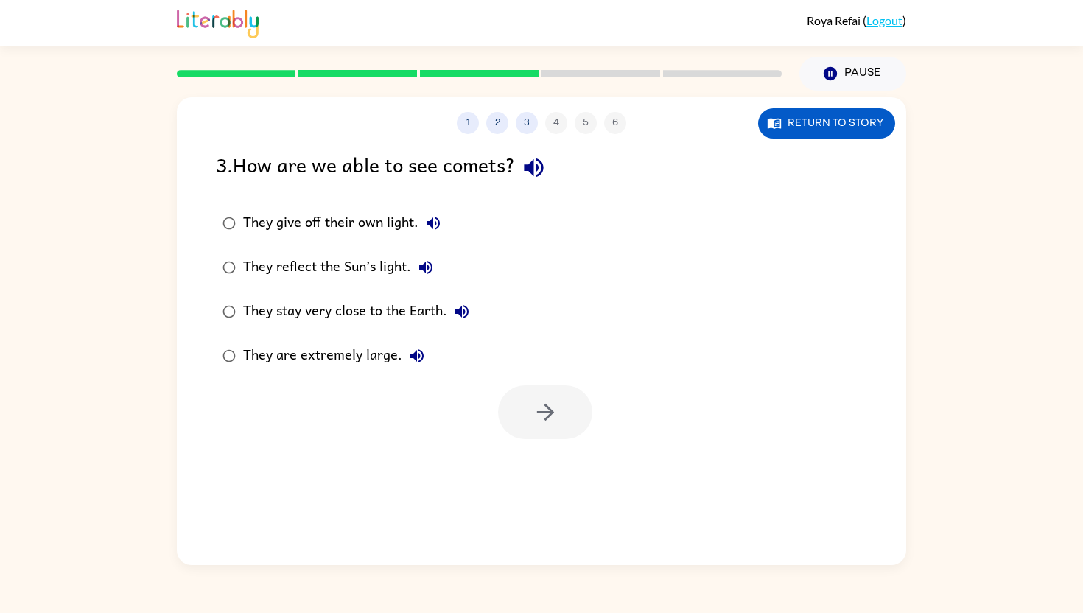
click at [536, 159] on icon "button" at bounding box center [534, 168] width 26 height 26
click at [800, 124] on button "Return to story" at bounding box center [826, 123] width 137 height 30
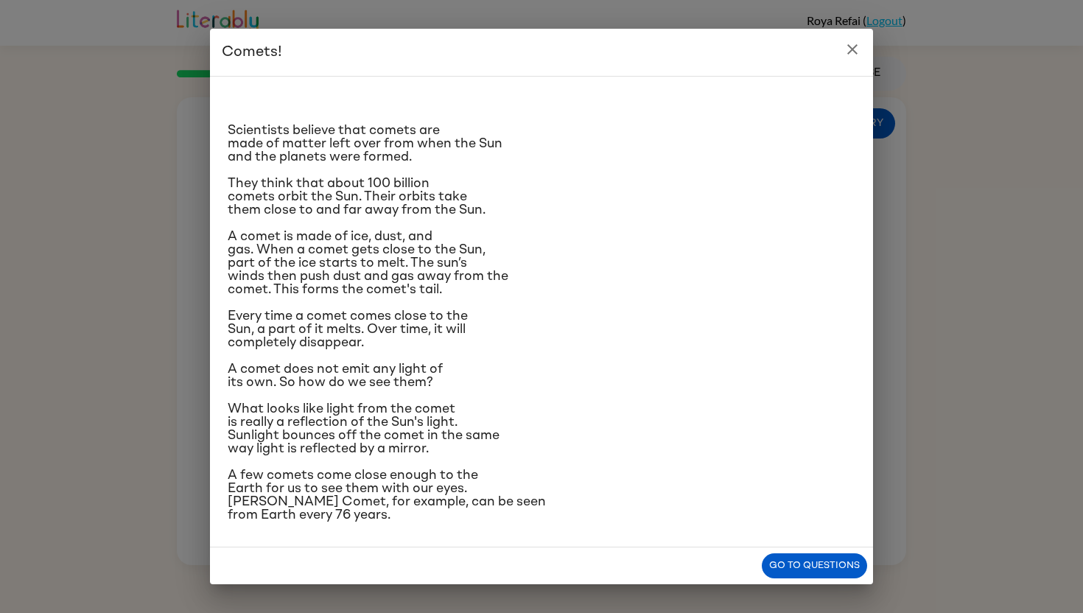
scroll to position [5, 0]
click at [833, 481] on button "Go to questions" at bounding box center [814, 566] width 105 height 26
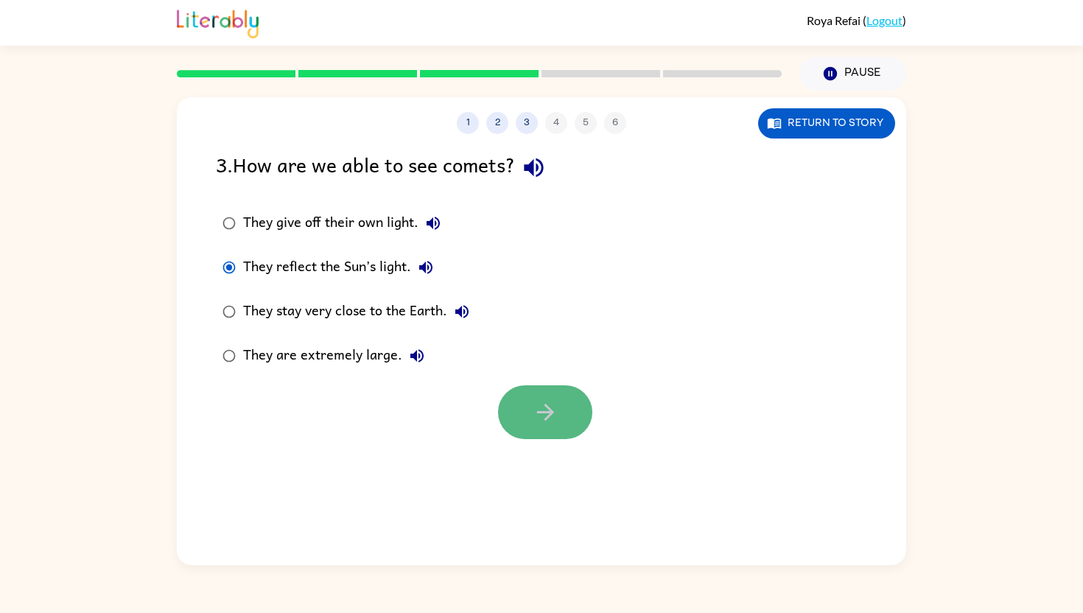
click at [530, 410] on button "button" at bounding box center [545, 412] width 94 height 54
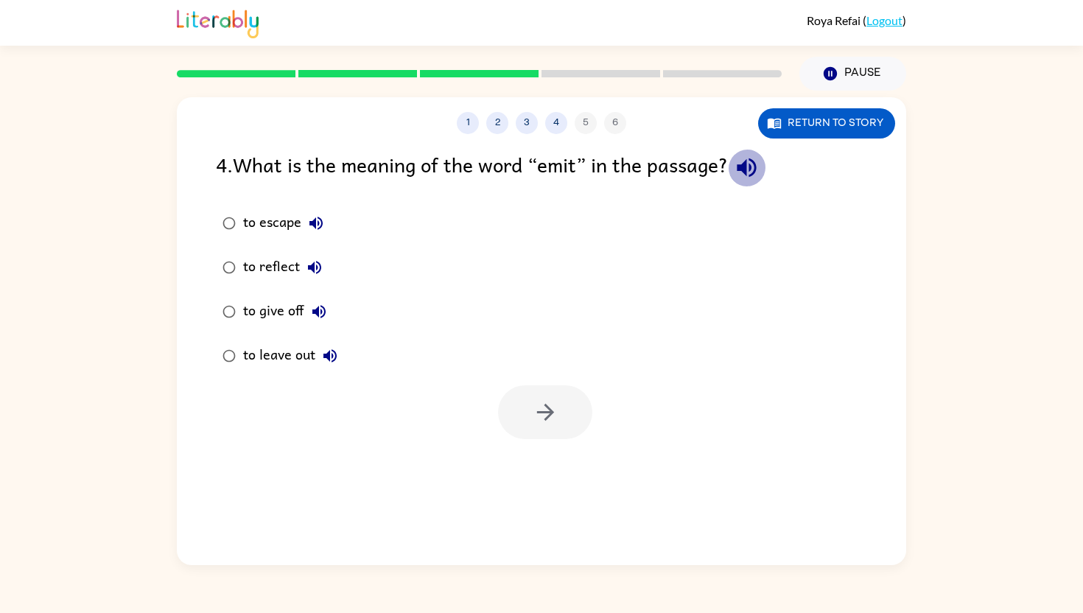
click at [754, 166] on icon "button" at bounding box center [745, 167] width 19 height 19
click at [809, 137] on button "Return to story" at bounding box center [826, 123] width 137 height 30
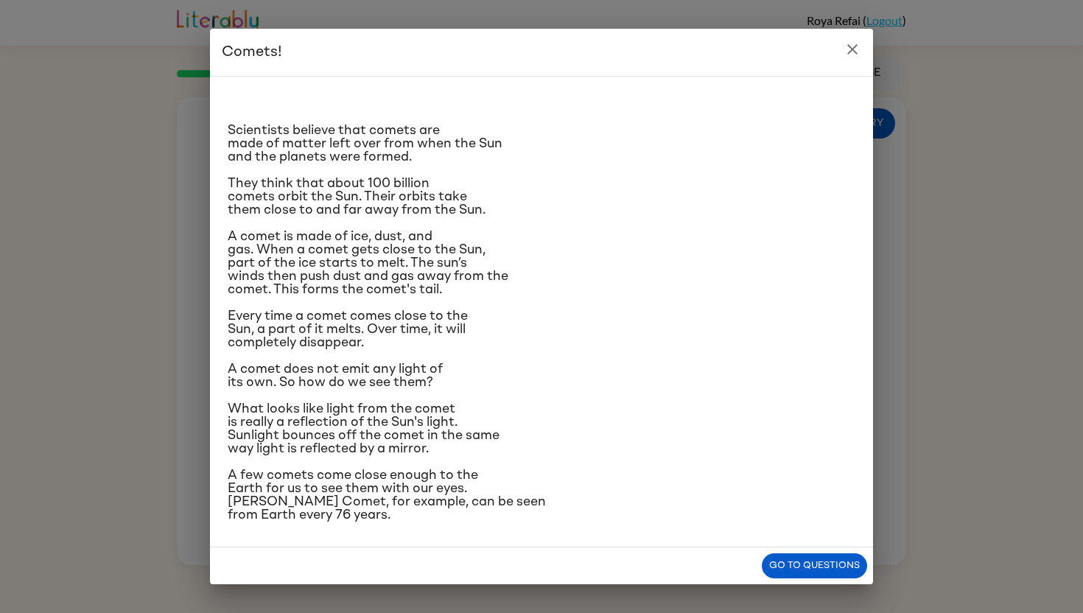
scroll to position [63, 0]
click at [804, 481] on button "Go to questions" at bounding box center [814, 566] width 105 height 26
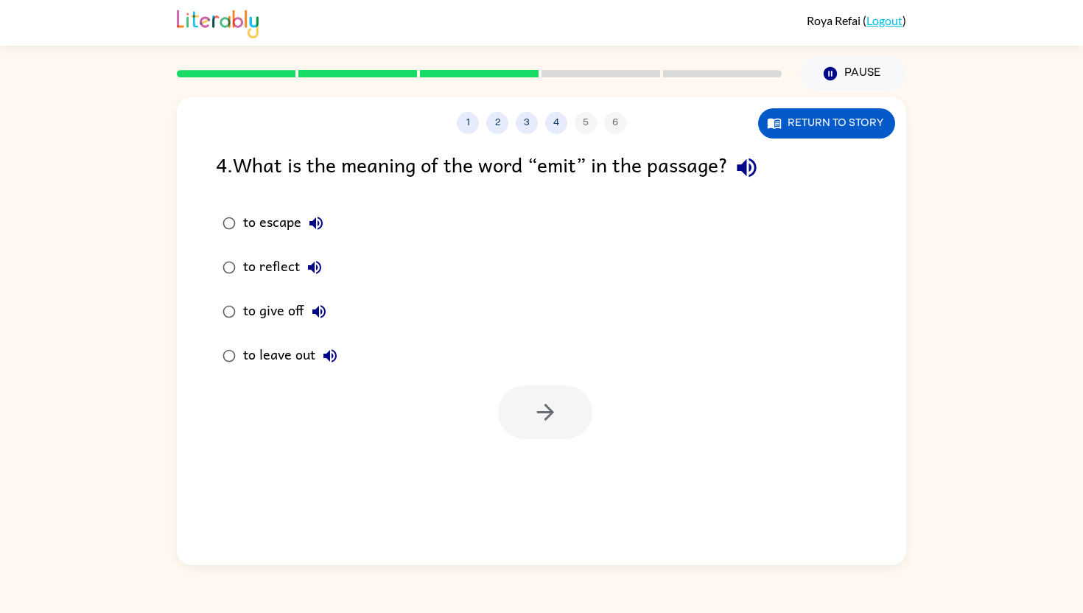
click at [751, 166] on icon "button" at bounding box center [747, 168] width 26 height 26
click at [849, 127] on button "Return to story" at bounding box center [826, 123] width 137 height 30
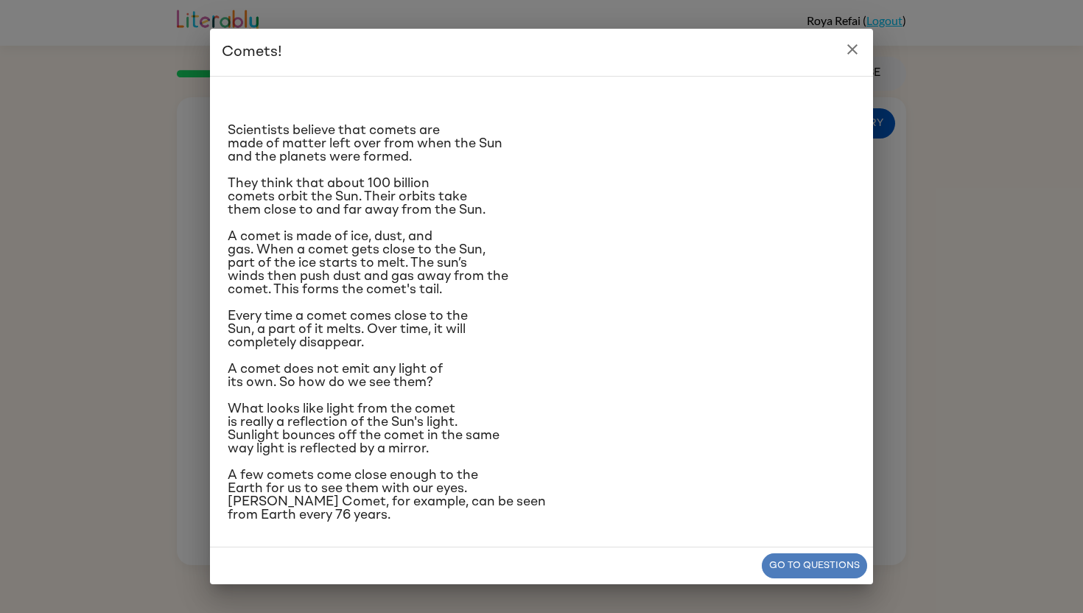
click at [774, 481] on button "Go to questions" at bounding box center [814, 566] width 105 height 26
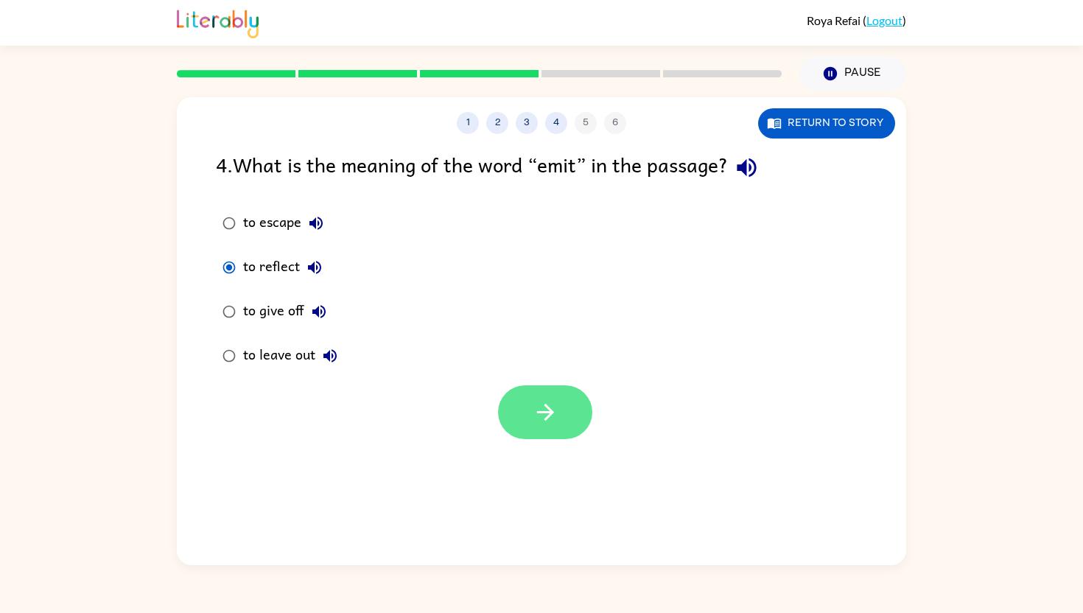
click at [540, 419] on icon "button" at bounding box center [545, 412] width 26 height 26
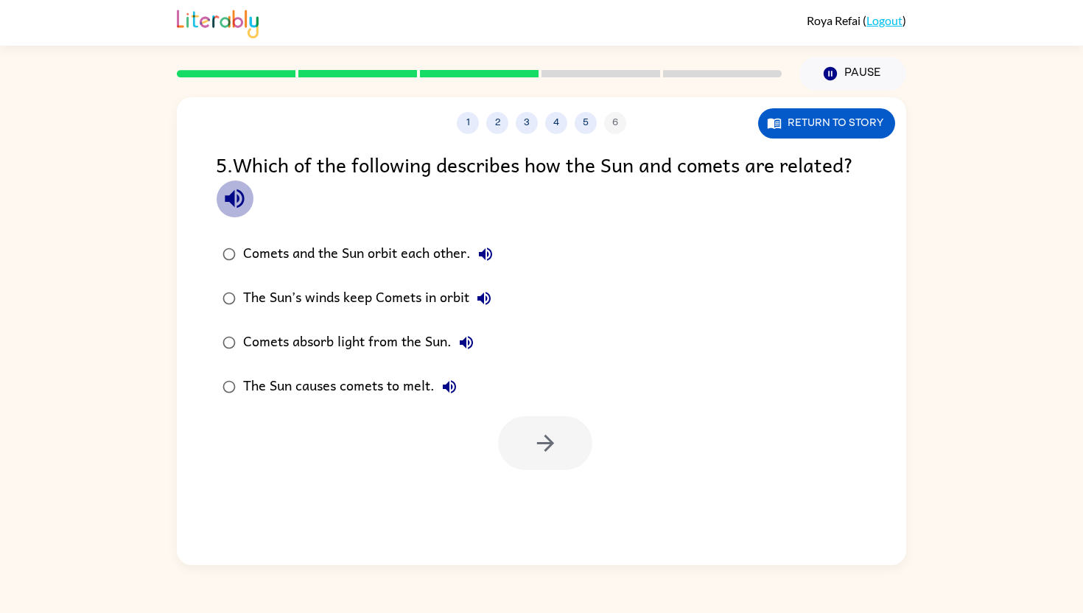
click at [220, 191] on button "button" at bounding box center [235, 199] width 38 height 38
click at [818, 114] on button "Return to story" at bounding box center [826, 123] width 137 height 30
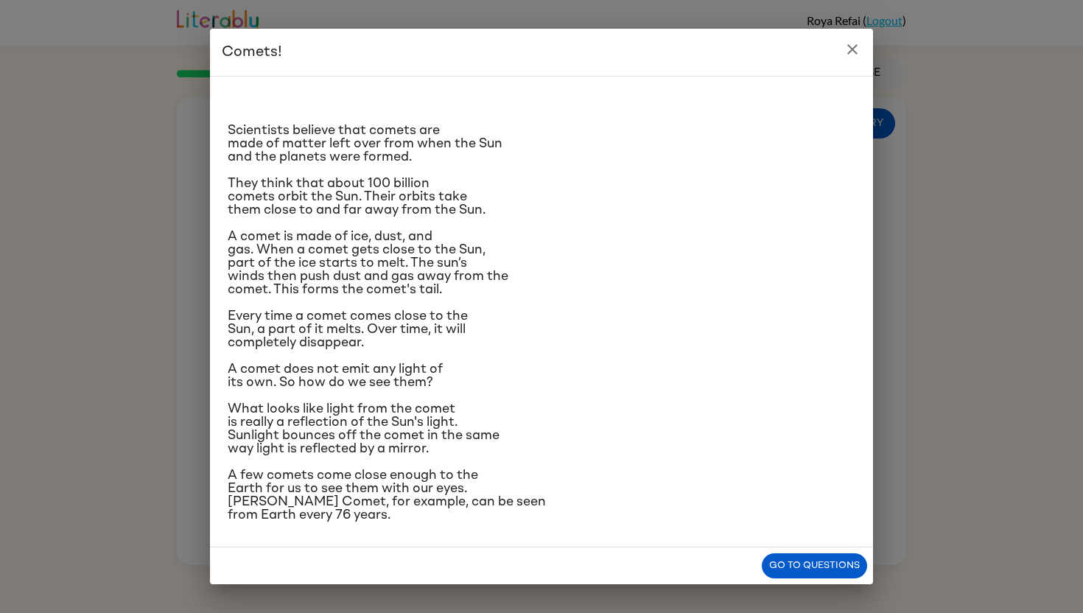
scroll to position [87, 0]
click at [832, 481] on button "Go to questions" at bounding box center [814, 566] width 105 height 26
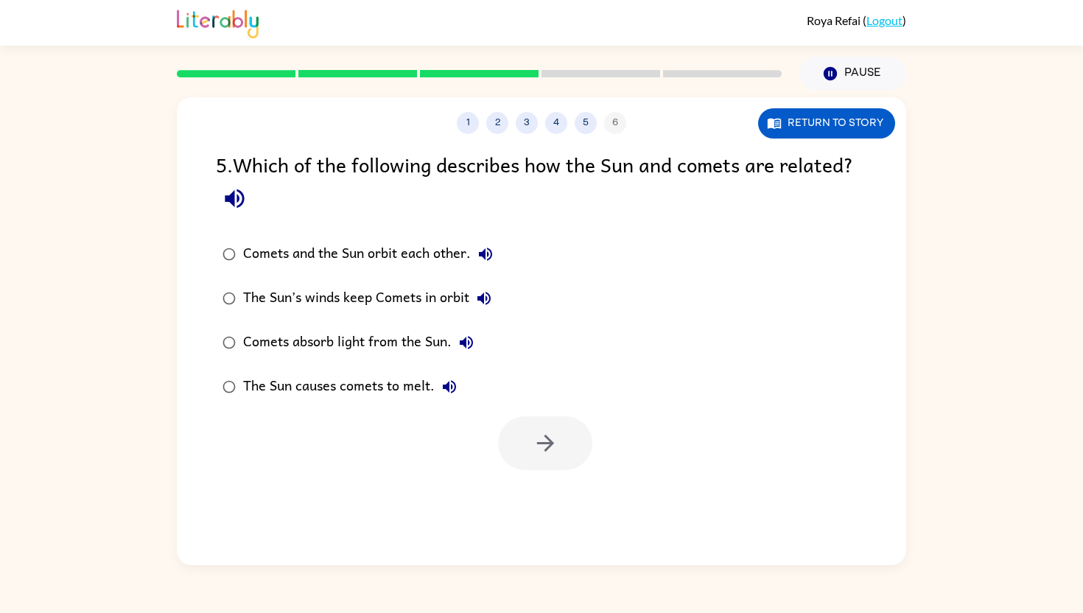
click at [483, 304] on icon "button" at bounding box center [484, 298] width 18 height 18
click at [342, 298] on div "The Sun’s winds keep Comets in orbit" at bounding box center [371, 298] width 256 height 29
click at [471, 260] on div "Comets and the Sun orbit each other." at bounding box center [371, 253] width 257 height 29
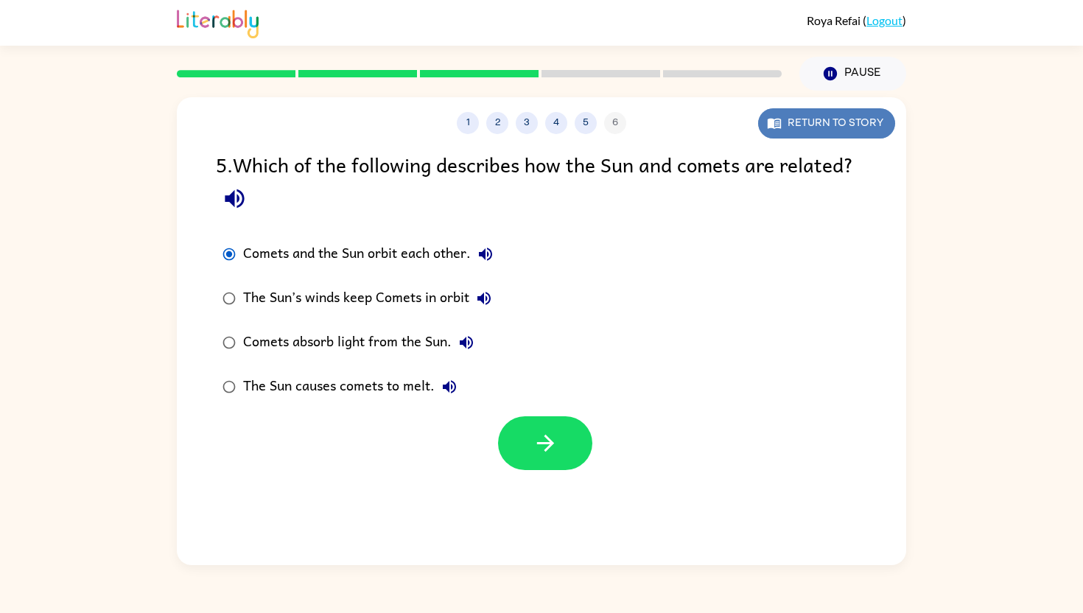
click at [862, 122] on button "Return to story" at bounding box center [826, 123] width 137 height 30
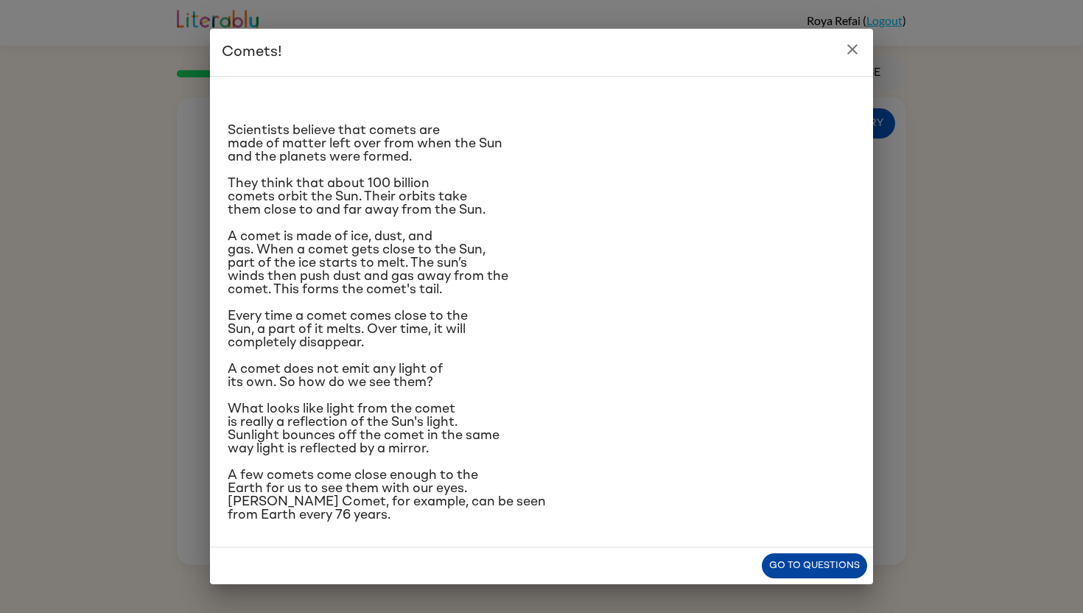
click at [801, 481] on button "Go to questions" at bounding box center [814, 566] width 105 height 26
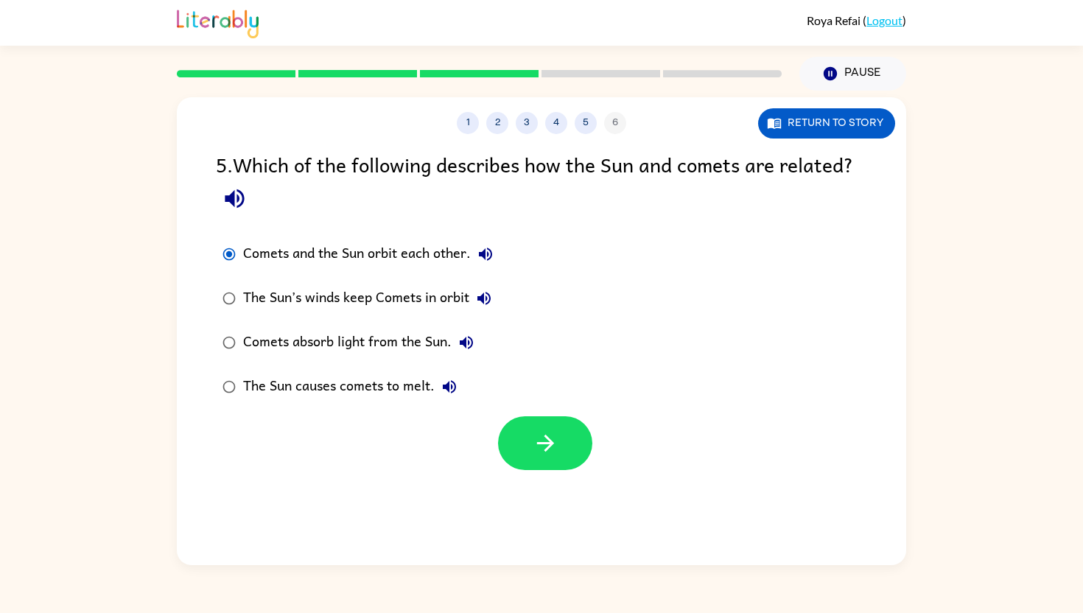
click at [426, 293] on div "The Sun’s winds keep Comets in orbit" at bounding box center [371, 298] width 256 height 29
click at [506, 431] on button "button" at bounding box center [545, 443] width 94 height 54
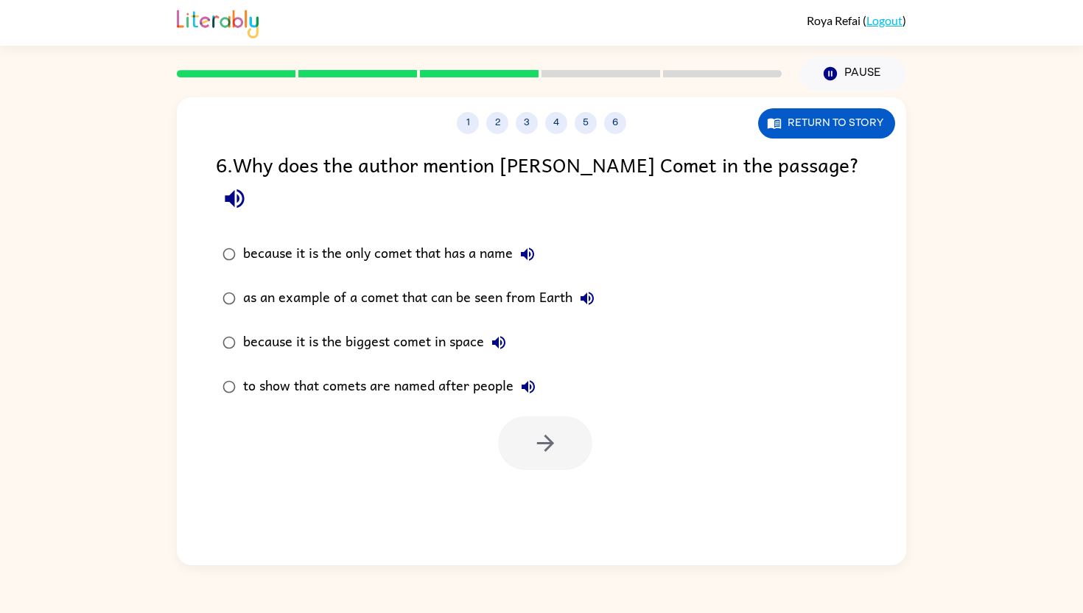
click at [552, 418] on div at bounding box center [545, 443] width 94 height 54
click at [801, 130] on button "Return to story" at bounding box center [826, 123] width 137 height 30
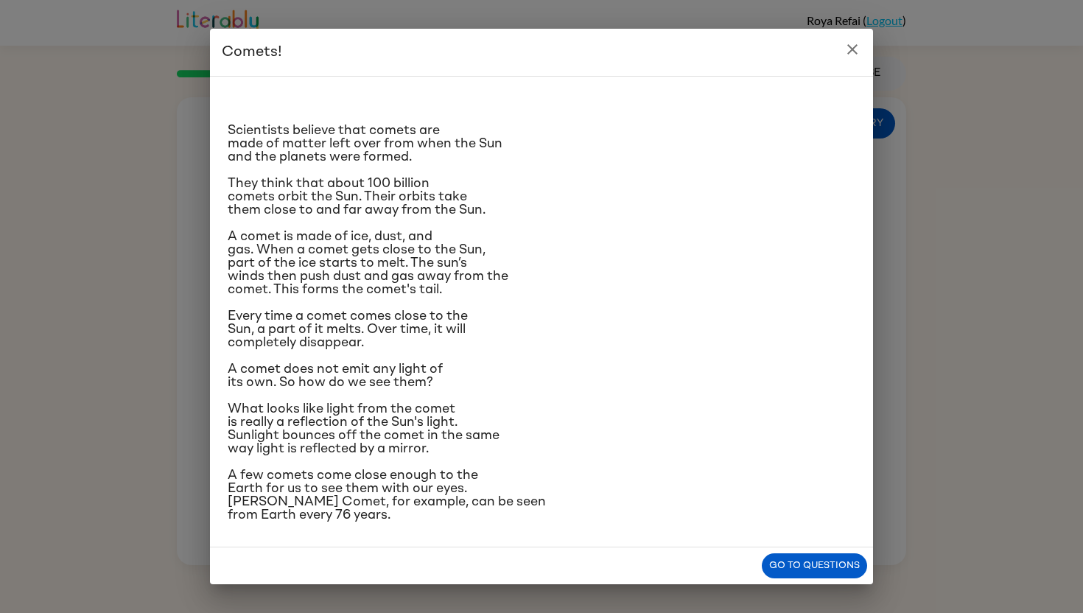
click at [803, 481] on div "Go to questions" at bounding box center [541, 566] width 663 height 38
click at [799, 481] on button "Go to questions" at bounding box center [814, 566] width 105 height 26
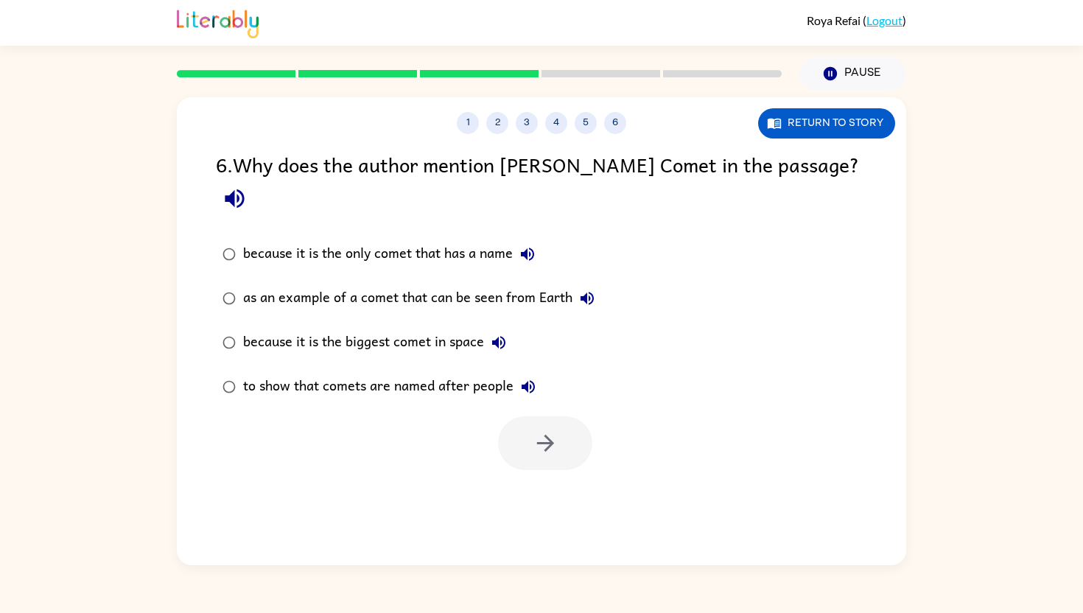
click at [480, 284] on div "as an example of a comet that can be seen from Earth" at bounding box center [422, 298] width 359 height 29
click at [530, 430] on button "button" at bounding box center [545, 443] width 94 height 54
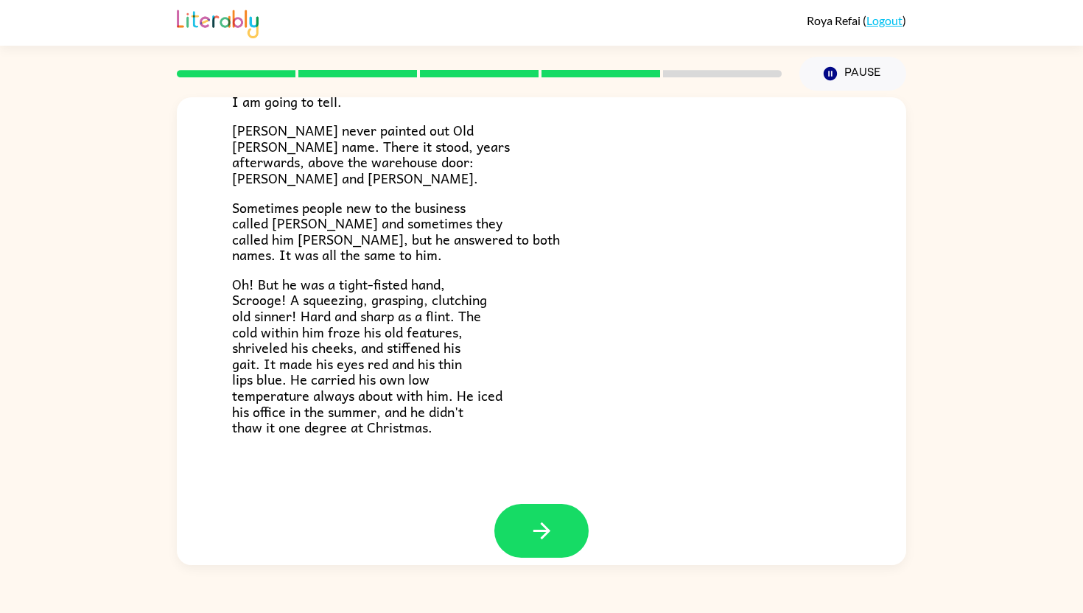
scroll to position [410, 0]
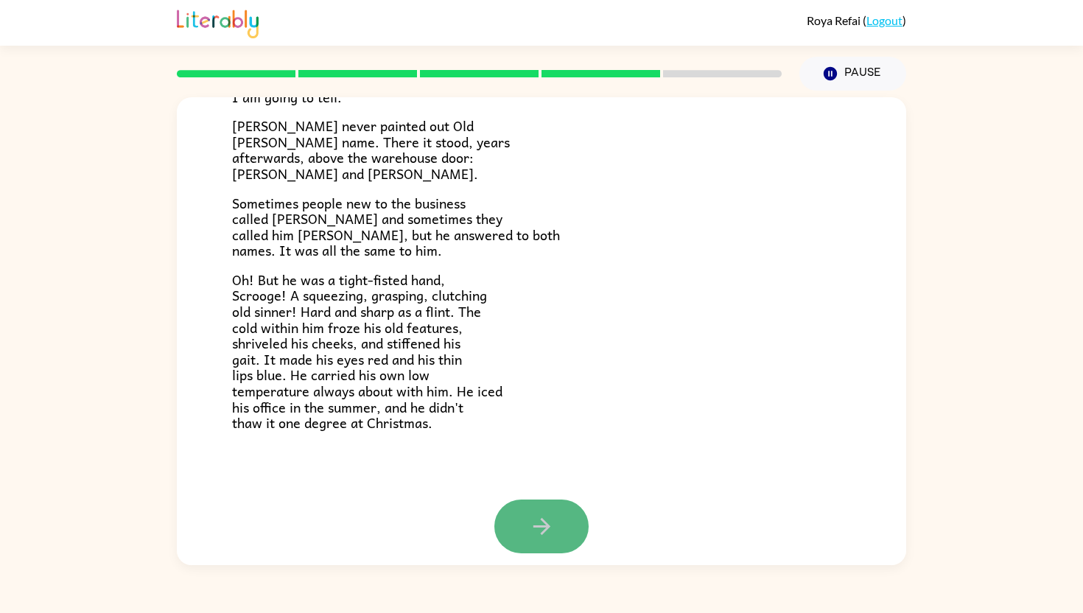
click at [530, 481] on icon "button" at bounding box center [542, 526] width 26 height 26
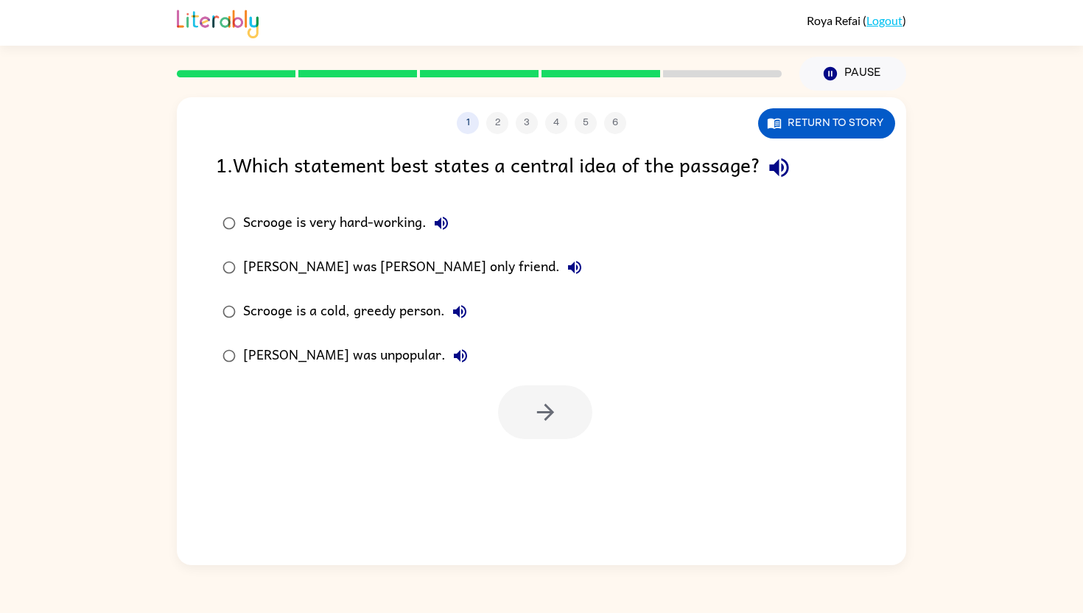
scroll to position [0, 0]
click at [783, 171] on icon "button" at bounding box center [779, 168] width 26 height 26
click at [546, 428] on button "button" at bounding box center [545, 412] width 94 height 54
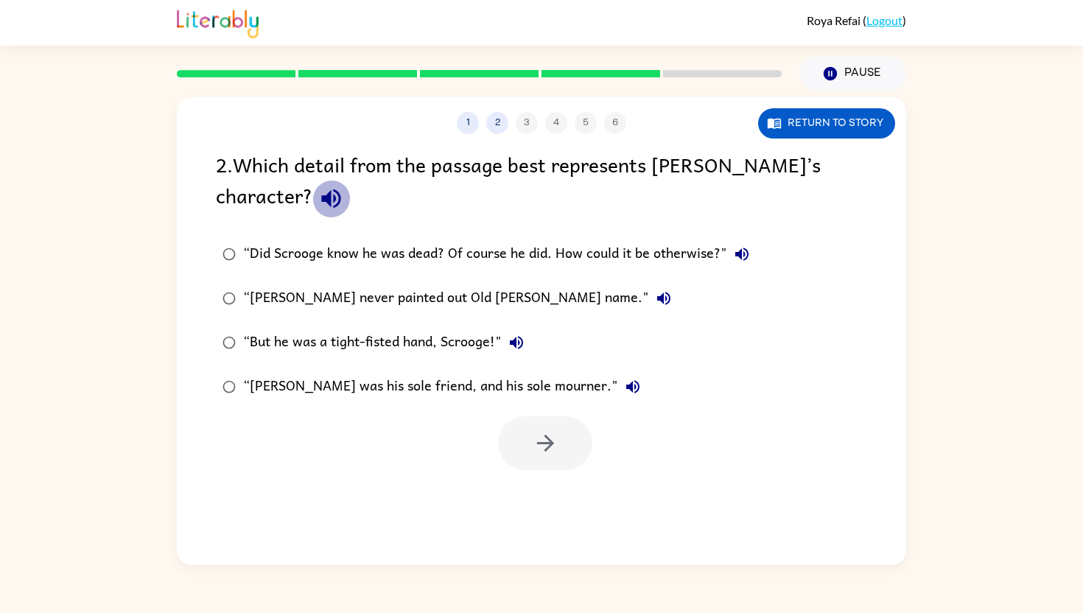
click at [318, 193] on icon "button" at bounding box center [331, 199] width 26 height 26
click at [507, 296] on div "“Scrooge never painted out Old Marley's name."" at bounding box center [460, 298] width 435 height 29
click at [549, 443] on icon "button" at bounding box center [544, 443] width 17 height 17
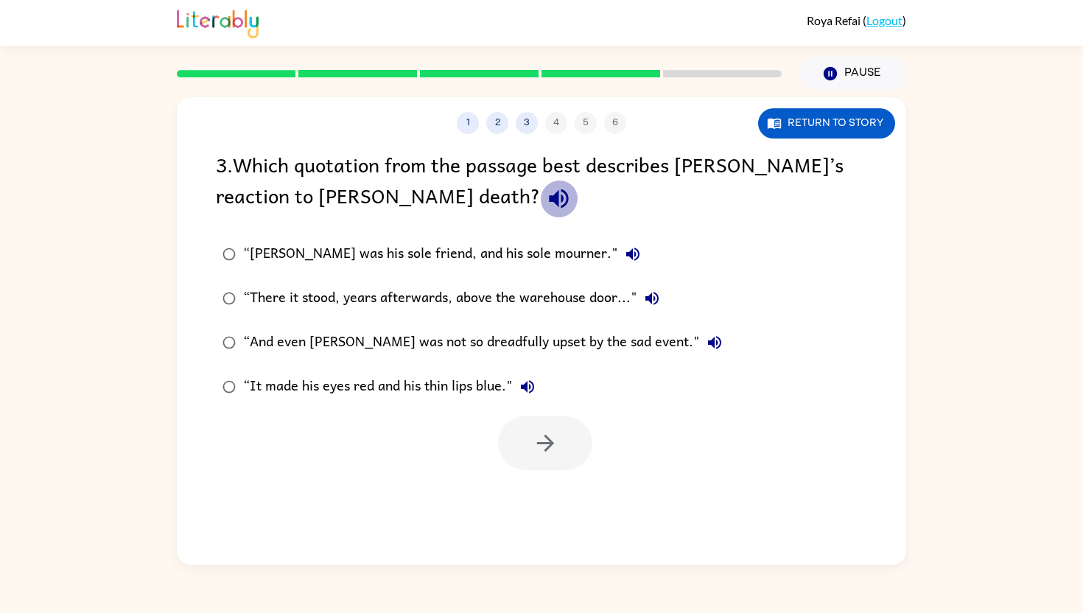
click at [546, 205] on icon "button" at bounding box center [559, 199] width 26 height 26
click at [521, 432] on button "button" at bounding box center [545, 443] width 94 height 54
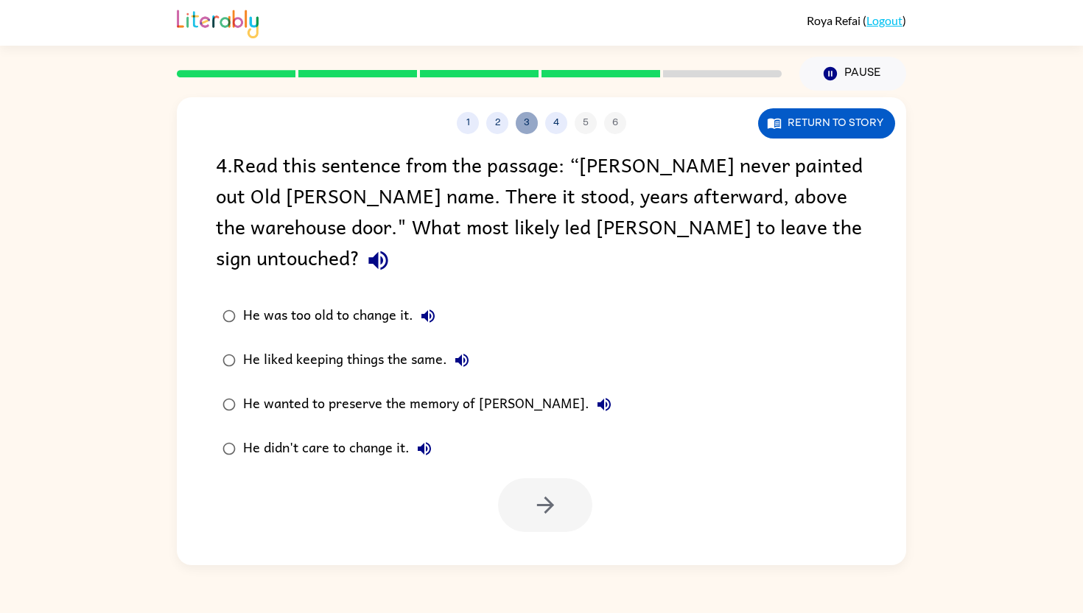
click at [525, 120] on button "3" at bounding box center [527, 123] width 22 height 22
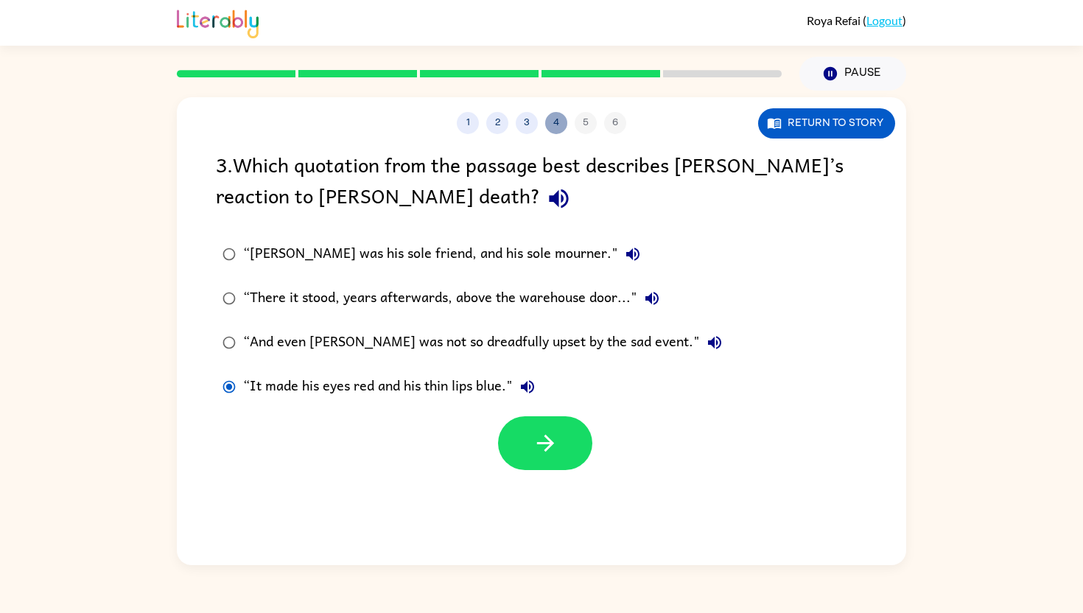
click at [560, 125] on button "4" at bounding box center [556, 123] width 22 height 22
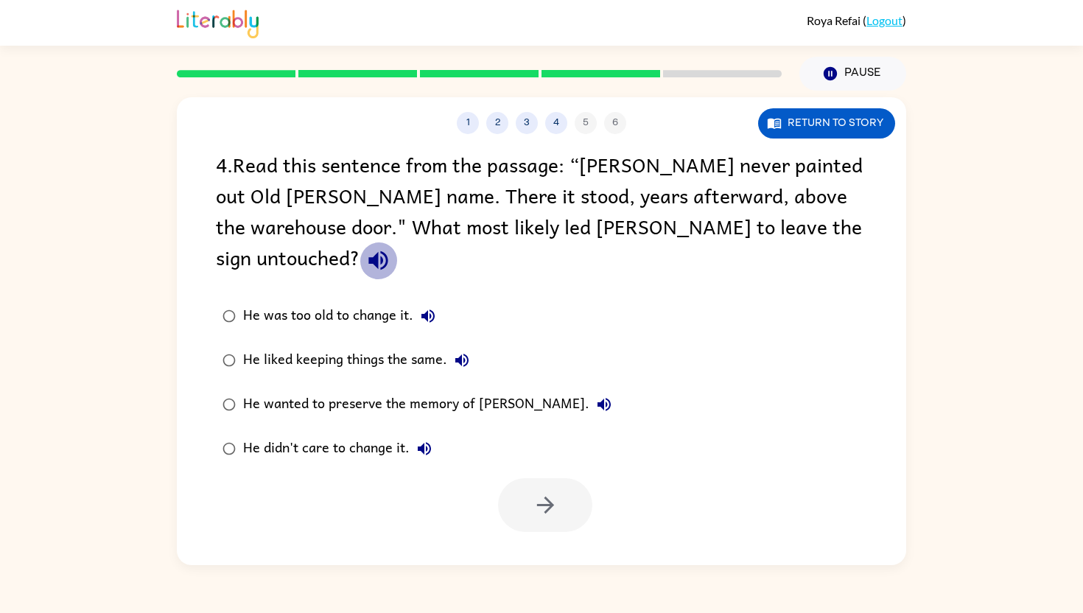
click at [387, 251] on icon "button" at bounding box center [377, 260] width 19 height 19
click at [589, 390] on button "He wanted to preserve the memory of Marley." at bounding box center [603, 404] width 29 height 29
click at [557, 478] on div at bounding box center [545, 505] width 94 height 54
click at [553, 481] on button "button" at bounding box center [545, 505] width 94 height 54
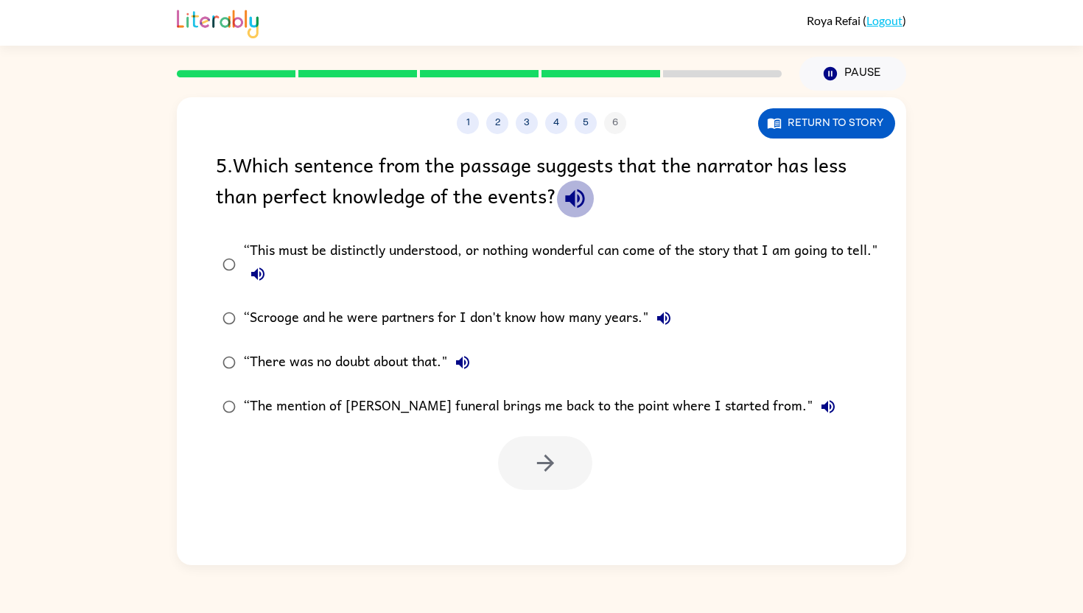
click at [574, 200] on icon "button" at bounding box center [575, 199] width 26 height 26
click at [817, 75] on button "Pause Pause" at bounding box center [852, 74] width 107 height 34
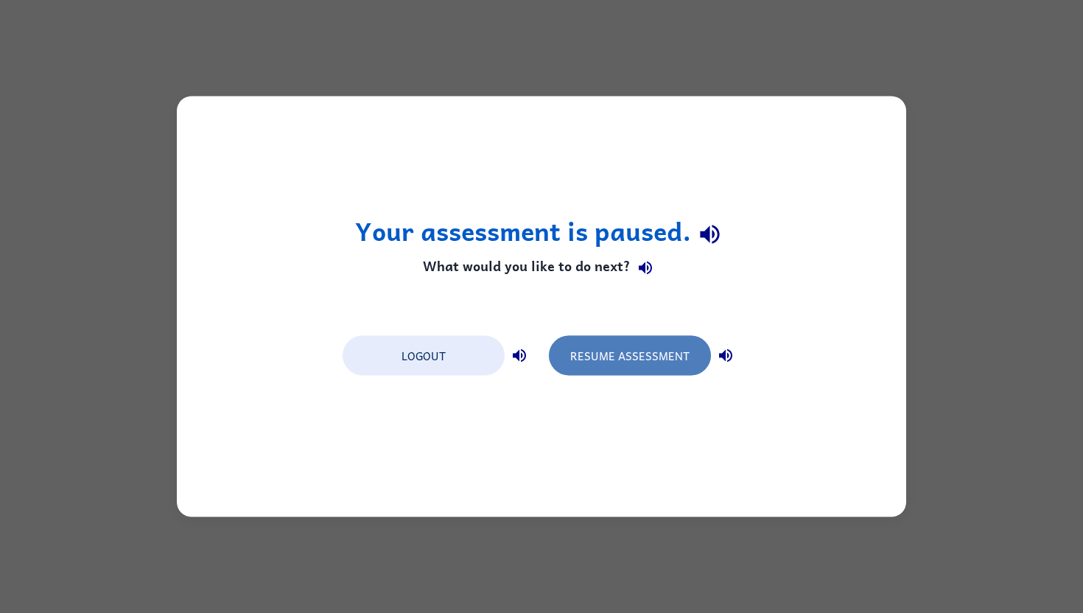
click at [608, 336] on button "Resume Assessment" at bounding box center [630, 356] width 162 height 40
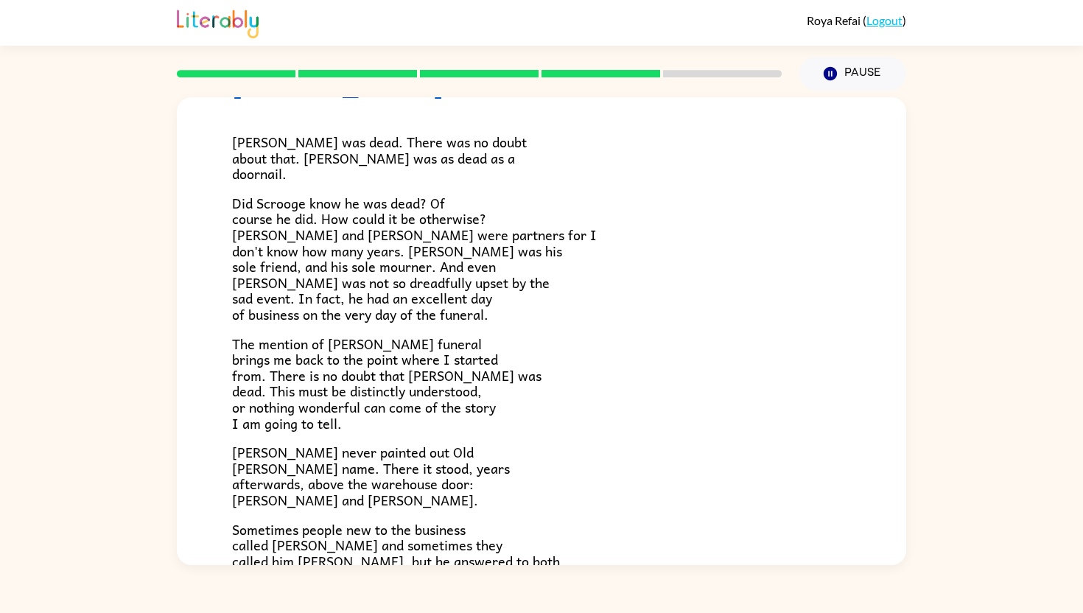
scroll to position [79, 0]
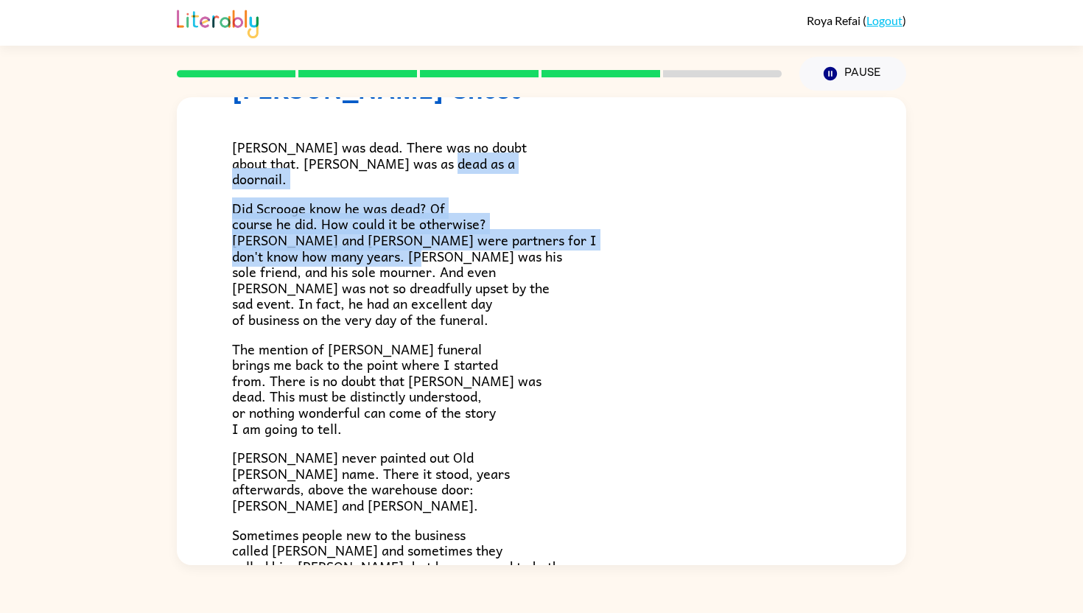
drag, startPoint x: 552, startPoint y: 250, endPoint x: 545, endPoint y: 150, distance: 99.6
click at [545, 152] on div "Marley was dead. There was no doubt about that. Old Marley was as dead as a doo…" at bounding box center [541, 433] width 619 height 658
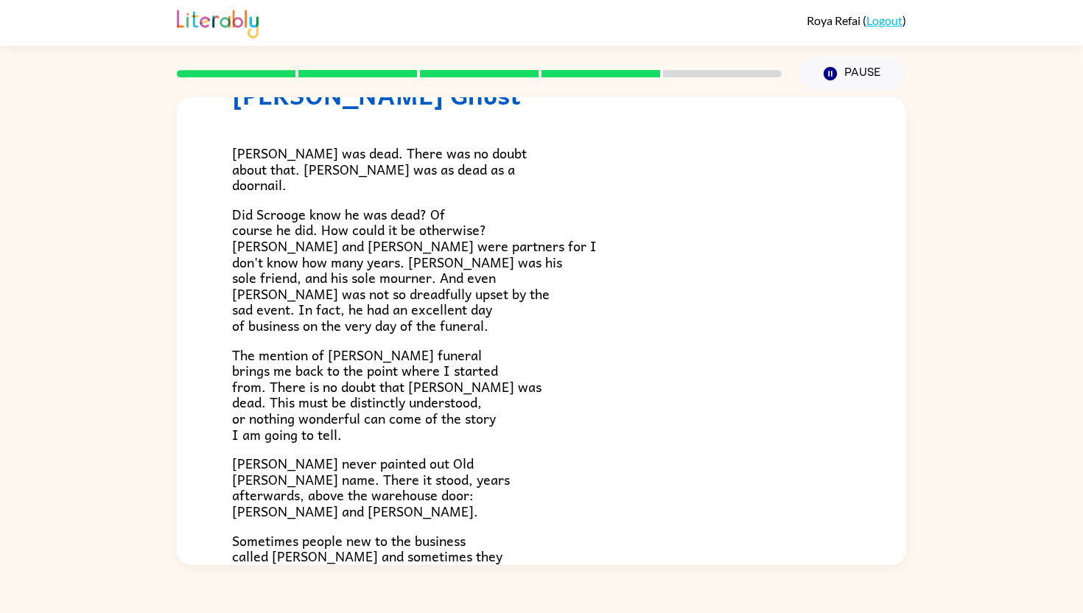
click at [580, 401] on p "The mention of Marley's funeral brings me back to the point where I started fro…" at bounding box center [541, 395] width 619 height 96
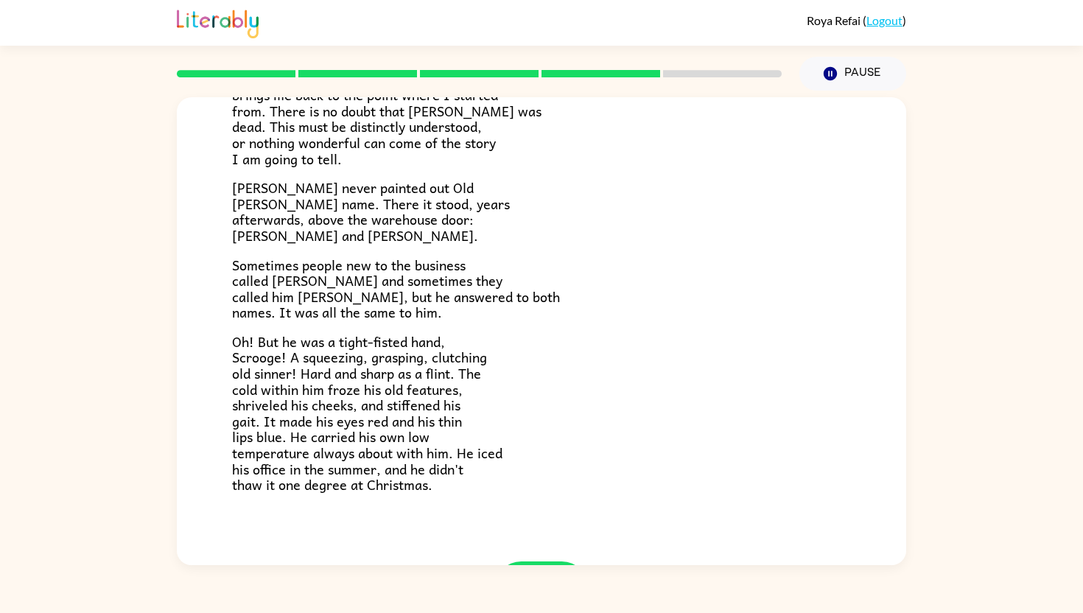
scroll to position [377, 0]
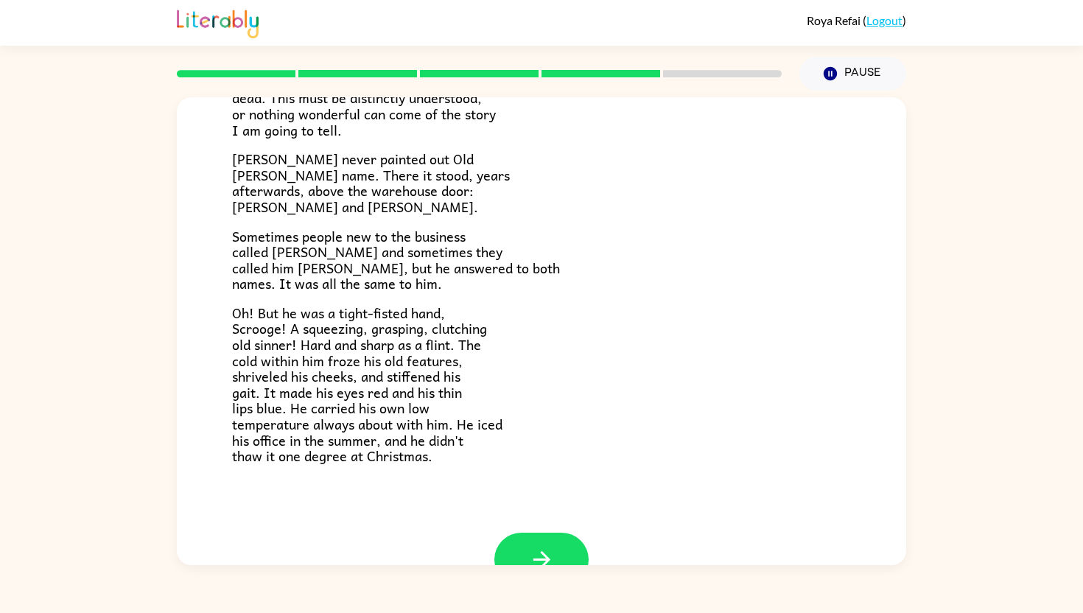
click at [553, 481] on div "Roya Refai ( Logout ) Pause Pause Marley's Ghost Marley was dead. There was no …" at bounding box center [541, 306] width 1083 height 613
drag, startPoint x: 541, startPoint y: 521, endPoint x: 544, endPoint y: 542, distance: 21.6
click at [541, 481] on div "Marley's Ghost Marley was dead. There was no doubt about that. Old Marley was a…" at bounding box center [541, 126] width 729 height 812
click at [541, 481] on icon "button" at bounding box center [542, 559] width 26 height 26
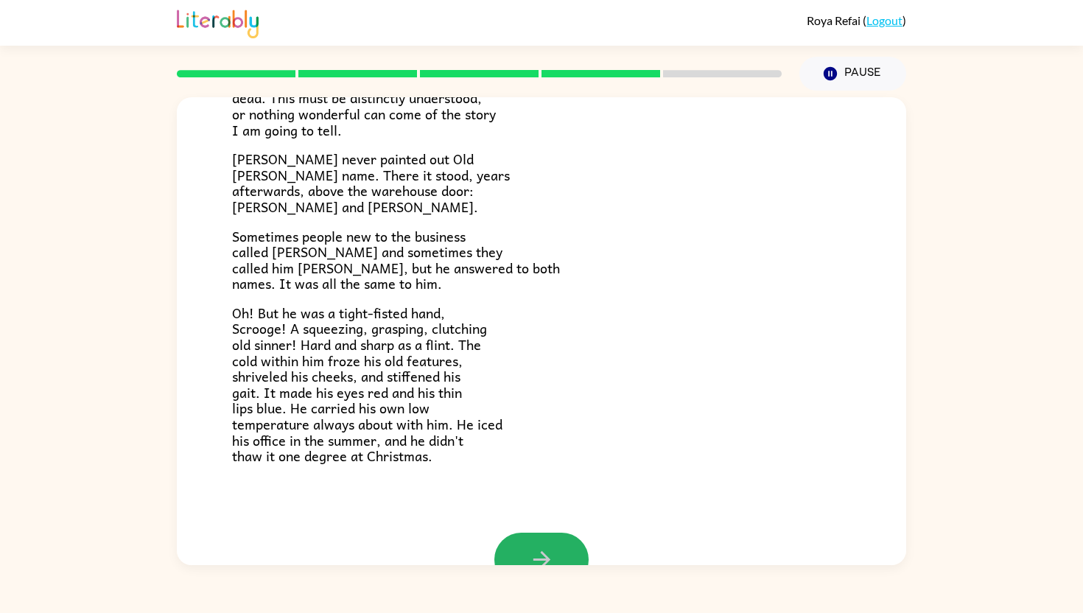
scroll to position [0, 0]
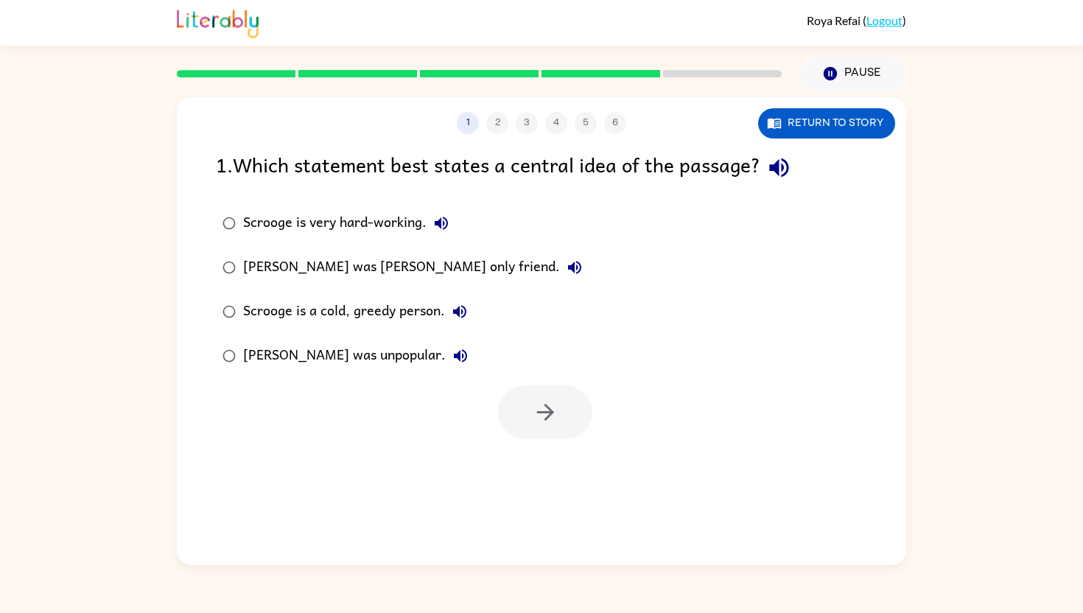
click at [541, 481] on div "1 2 3 4 5 6 Return to story 1 . Which statement best states a central idea of t…" at bounding box center [541, 331] width 729 height 468
click at [557, 313] on div "Scrooge is very hard-working. Scrooge was Marley's only friend. Scrooge is a co…" at bounding box center [561, 289] width 690 height 177
click at [520, 431] on button "button" at bounding box center [545, 412] width 94 height 54
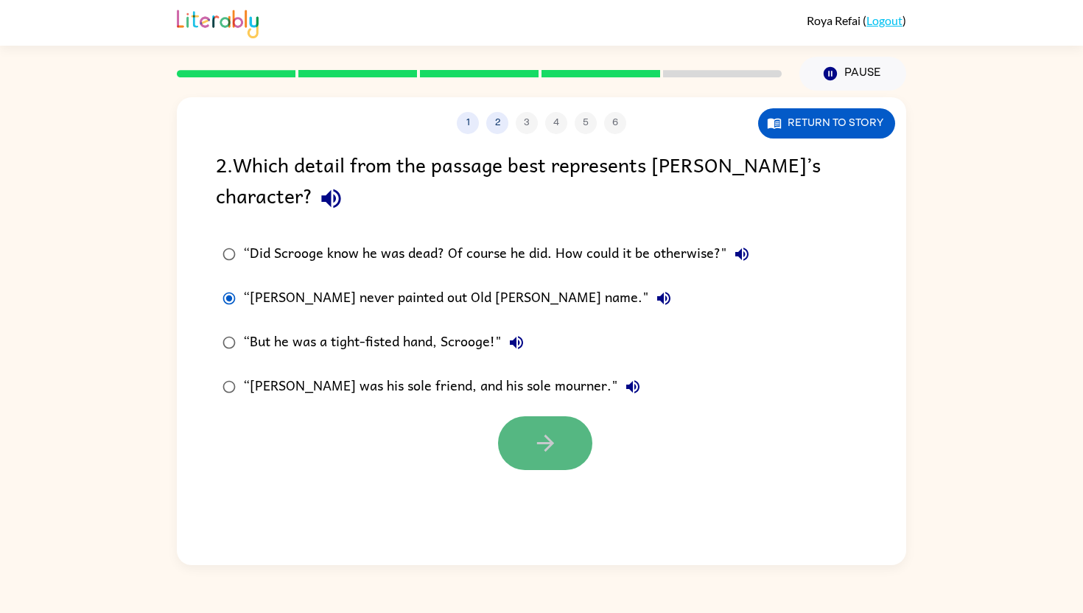
click at [544, 463] on button "button" at bounding box center [545, 443] width 94 height 54
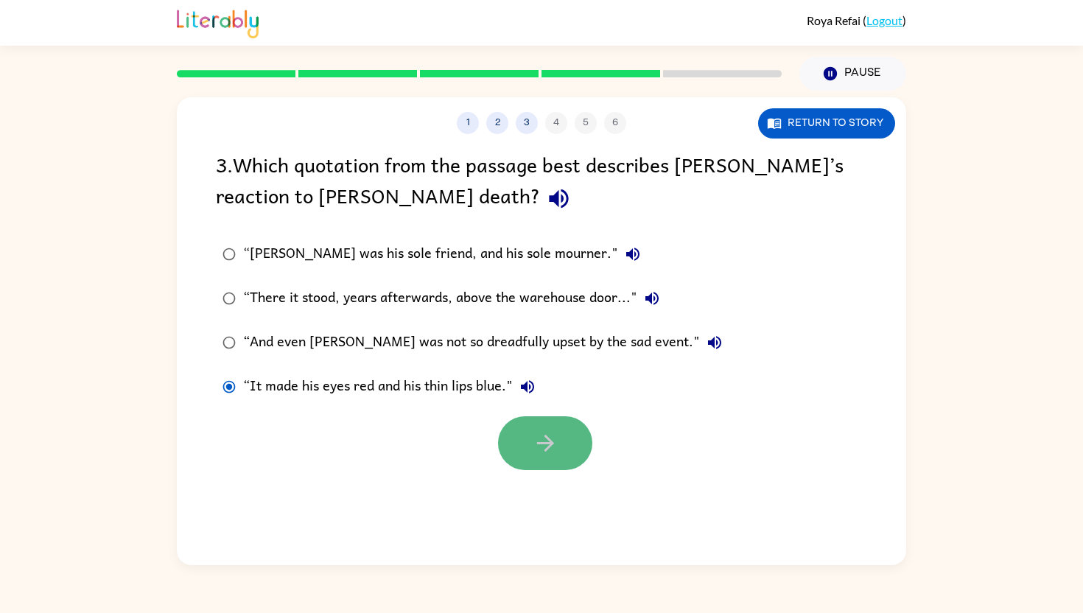
click at [533, 456] on button "button" at bounding box center [545, 443] width 94 height 54
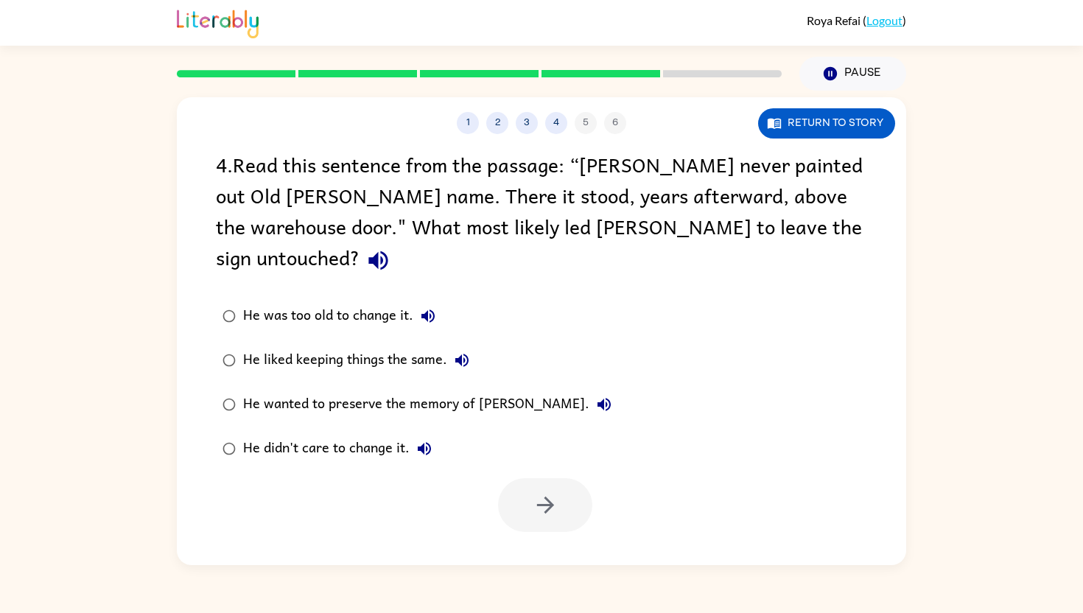
click at [432, 345] on div "He liked keeping things the same." at bounding box center [359, 359] width 233 height 29
click at [550, 481] on icon "button" at bounding box center [545, 505] width 26 height 26
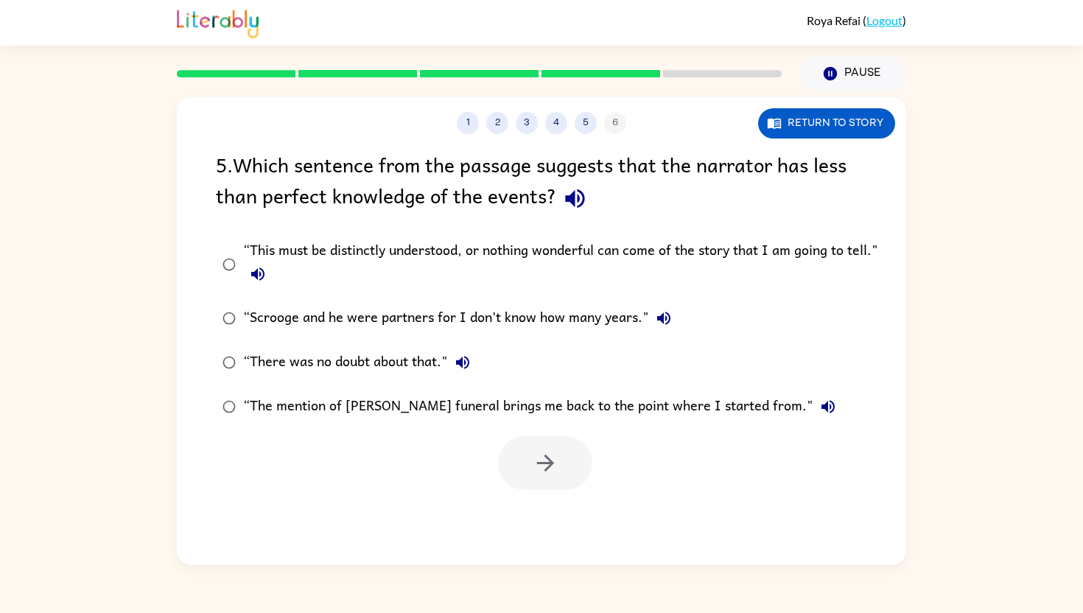
click at [575, 208] on icon "button" at bounding box center [575, 199] width 26 height 26
click at [580, 199] on icon "button" at bounding box center [575, 199] width 26 height 26
click at [580, 194] on icon "button" at bounding box center [574, 198] width 19 height 19
click at [566, 196] on icon "button" at bounding box center [574, 198] width 19 height 19
click at [559, 454] on button "button" at bounding box center [545, 463] width 94 height 54
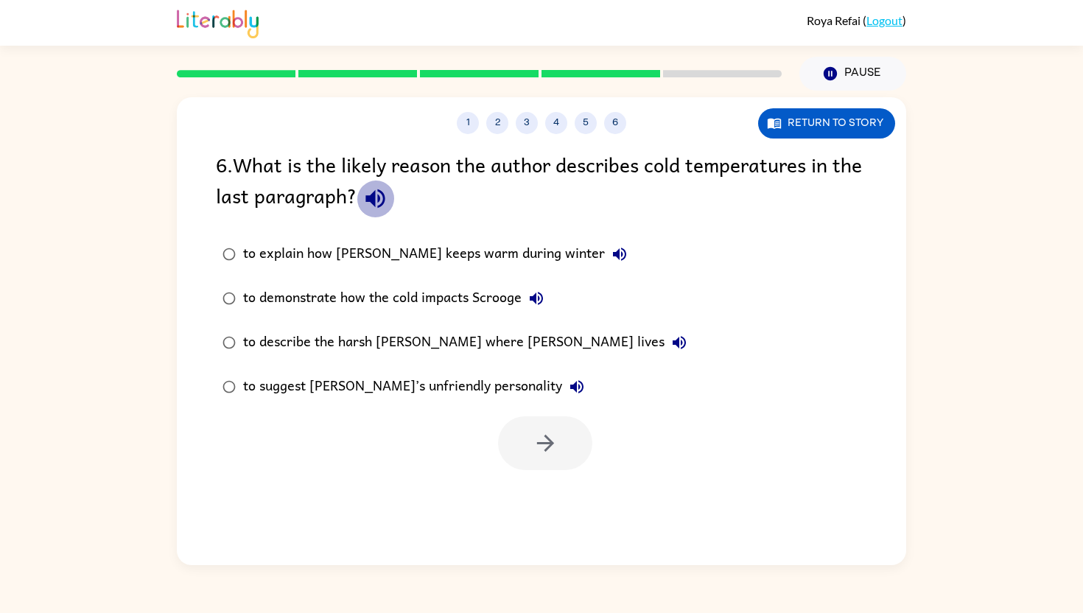
click at [388, 208] on icon "button" at bounding box center [375, 199] width 26 height 26
click at [531, 440] on button "button" at bounding box center [545, 443] width 94 height 54
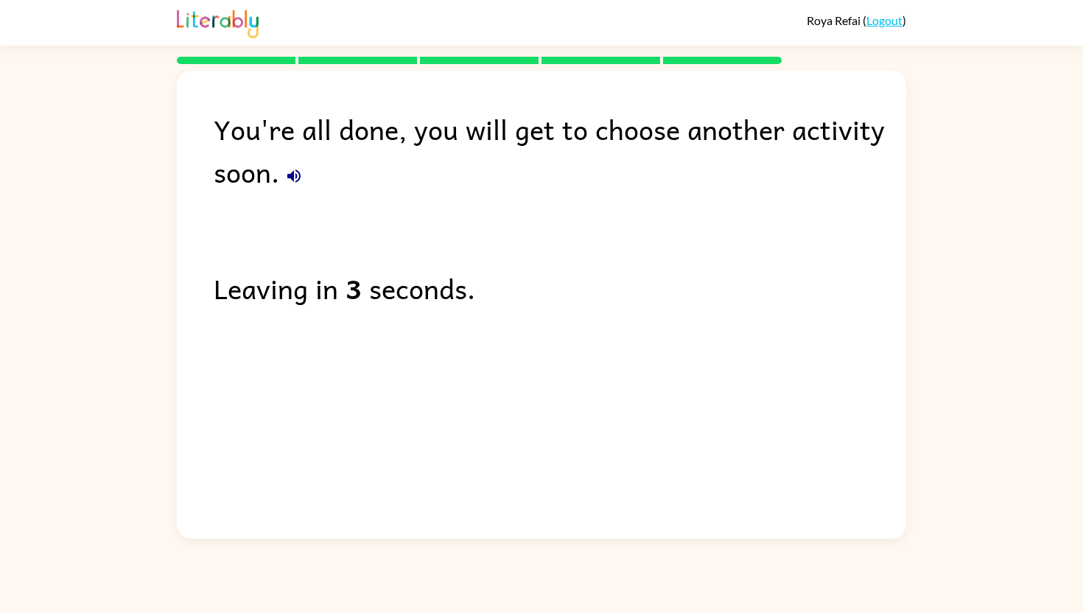
click at [292, 177] on icon "button" at bounding box center [293, 175] width 13 height 13
